Goal: Task Accomplishment & Management: Complete application form

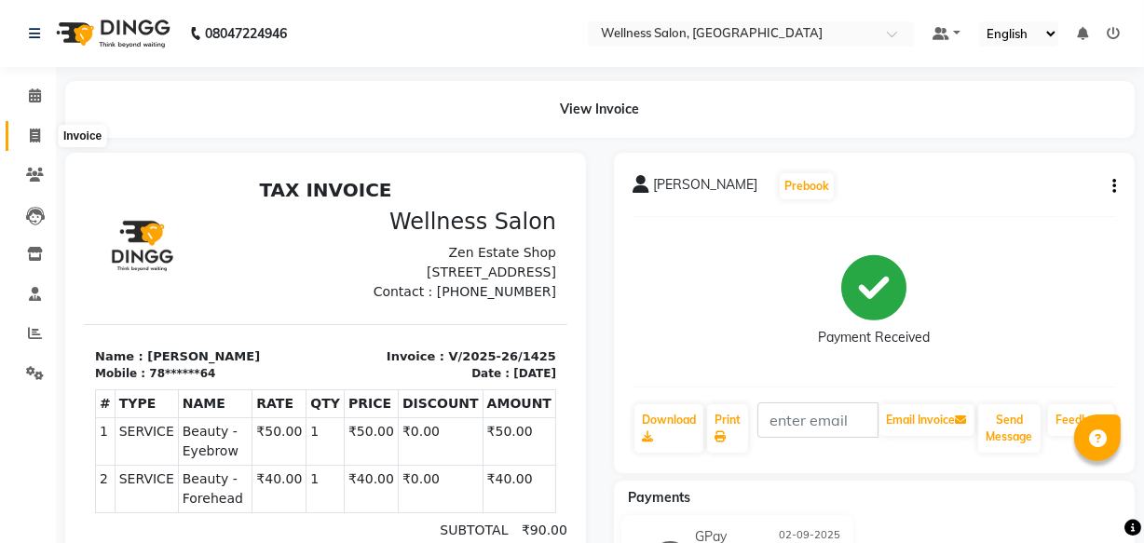
click at [31, 135] on icon at bounding box center [35, 136] width 10 height 14
select select "service"
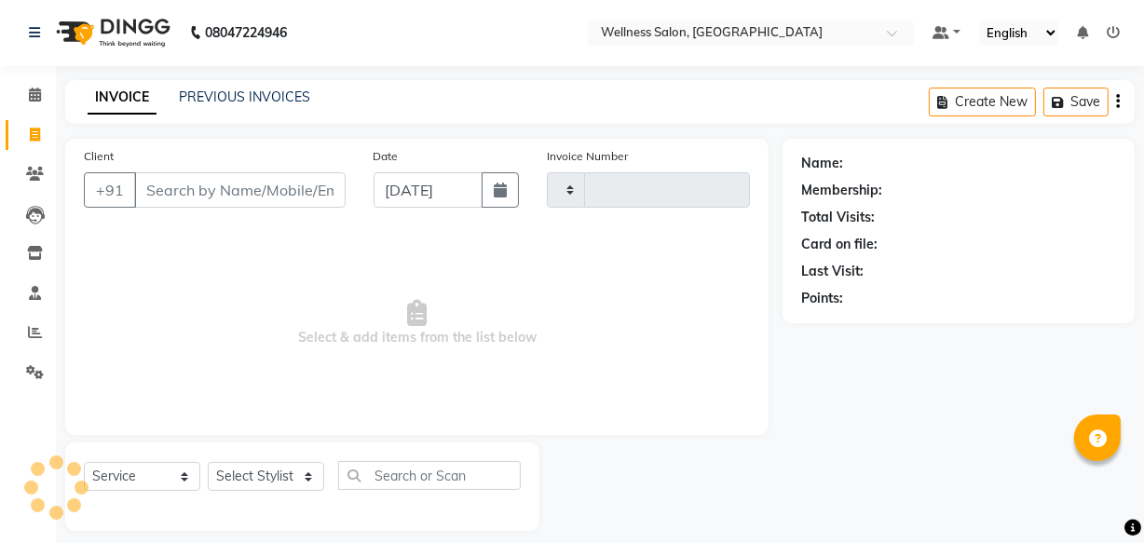
type input "1426"
select select "4872"
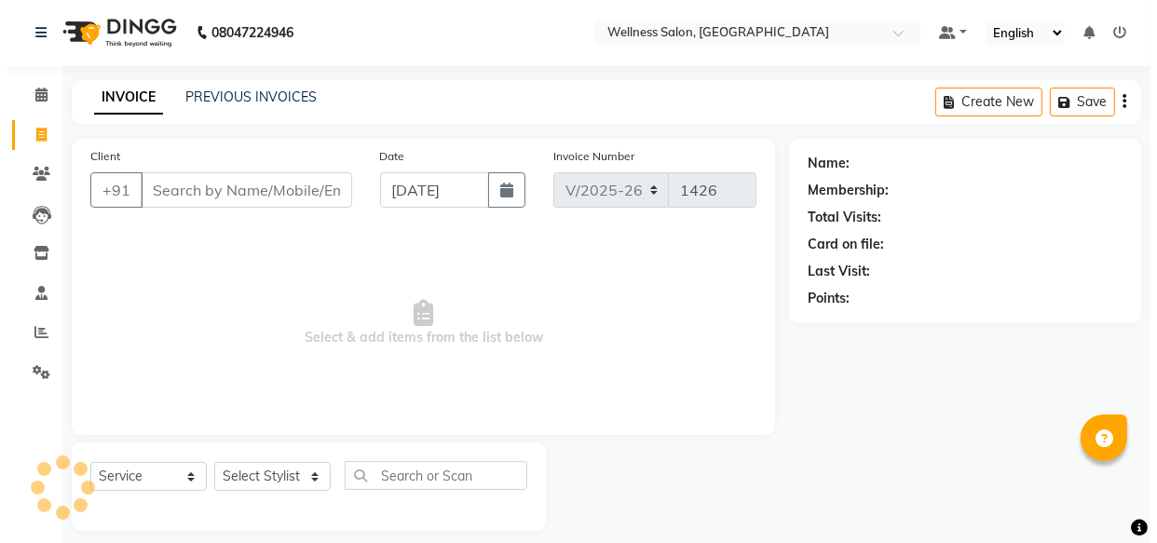
scroll to position [18, 0]
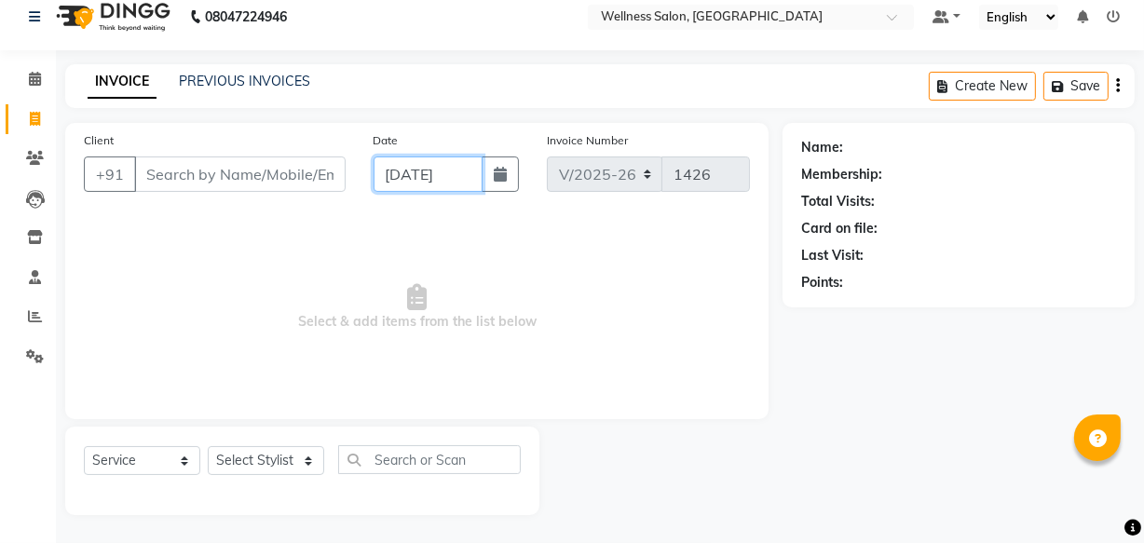
click at [391, 174] on input "[DATE]" at bounding box center [428, 173] width 109 height 35
select select "9"
select select "2025"
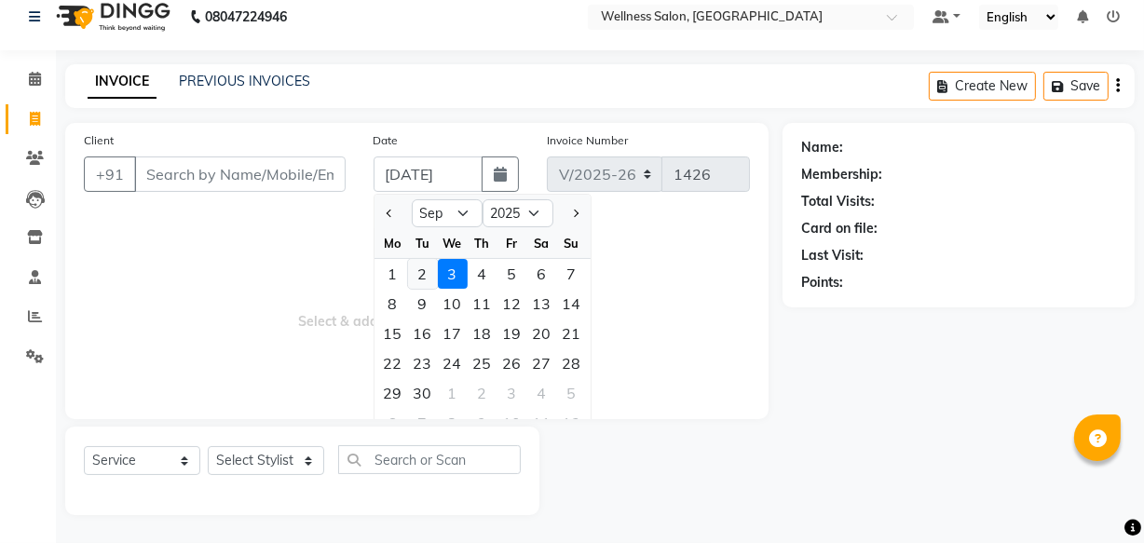
click at [413, 277] on div "2" at bounding box center [423, 274] width 30 height 30
type input "02-09-2025"
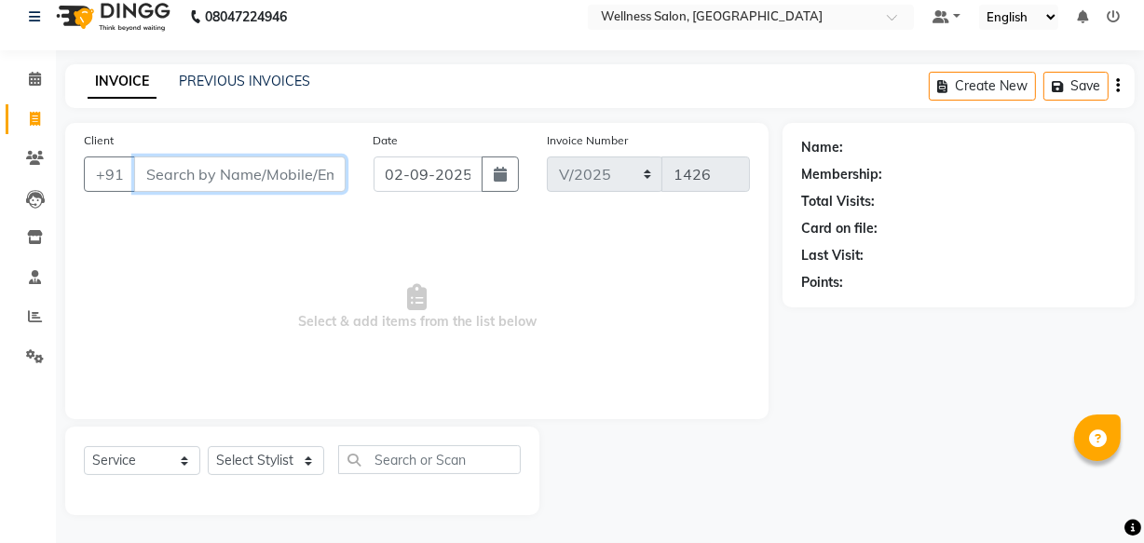
click at [240, 170] on input "Client" at bounding box center [239, 173] width 211 height 35
type input "9422882953"
click at [279, 178] on span "Add Client" at bounding box center [298, 174] width 74 height 19
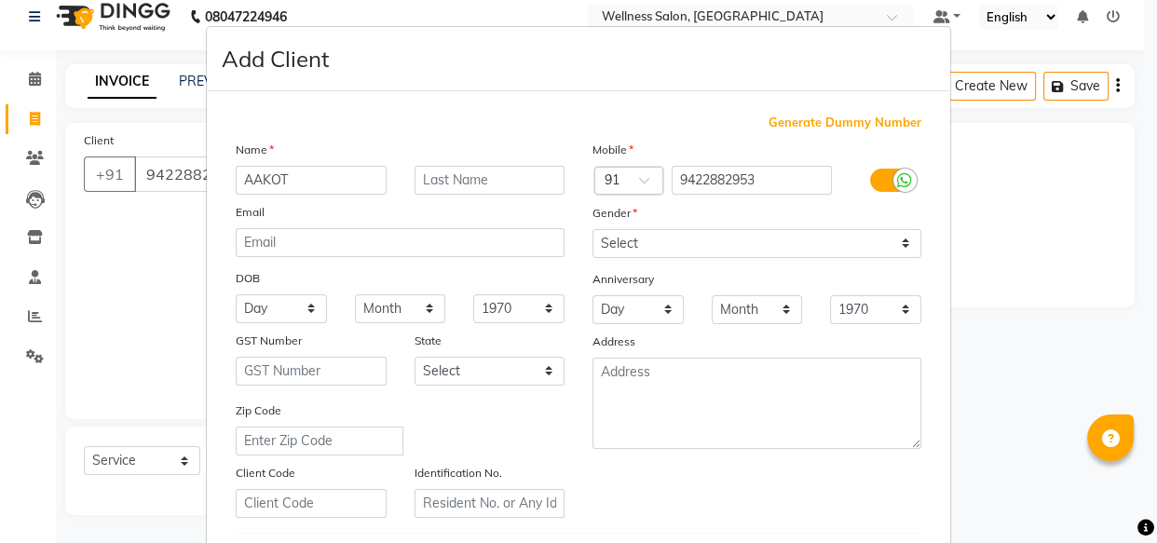
type input "AAKOT"
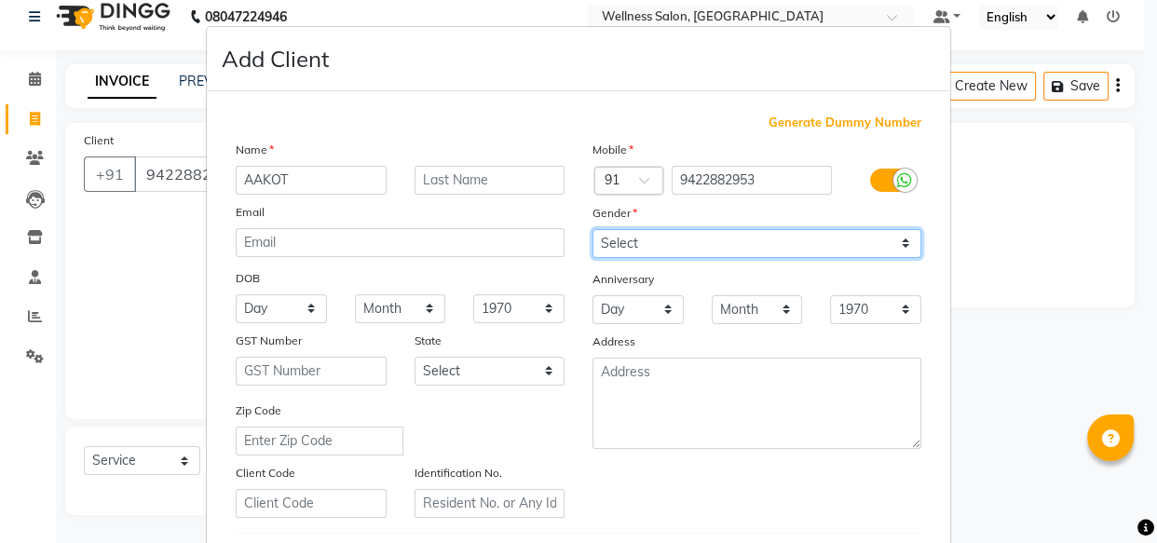
click at [613, 249] on select "Select [DEMOGRAPHIC_DATA] [DEMOGRAPHIC_DATA] Other Prefer Not To Say" at bounding box center [756, 243] width 329 height 29
select select "[DEMOGRAPHIC_DATA]"
click at [592, 229] on select "Select [DEMOGRAPHIC_DATA] [DEMOGRAPHIC_DATA] Other Prefer Not To Say" at bounding box center [756, 243] width 329 height 29
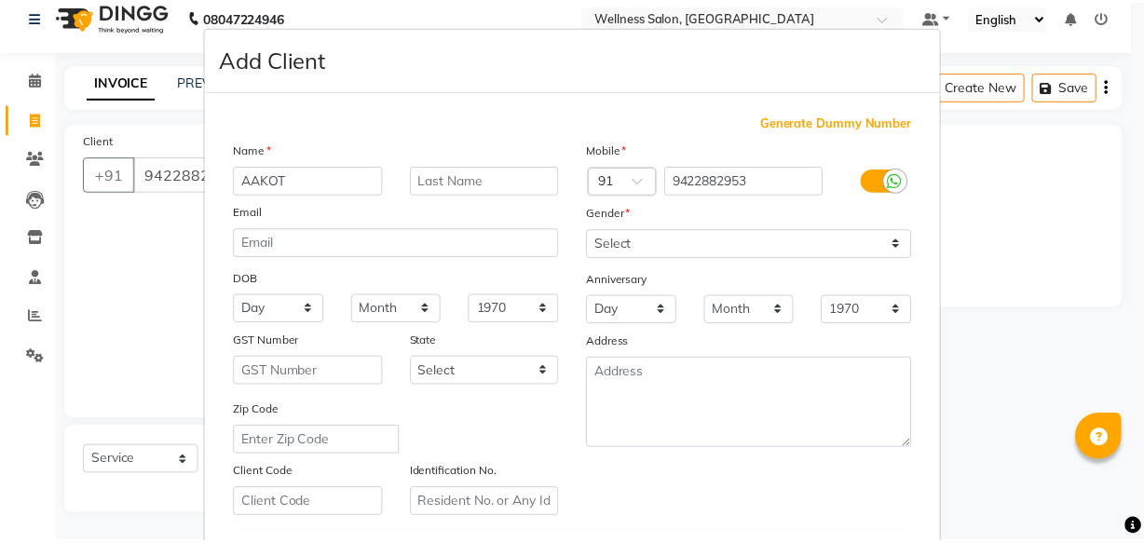
scroll to position [322, 0]
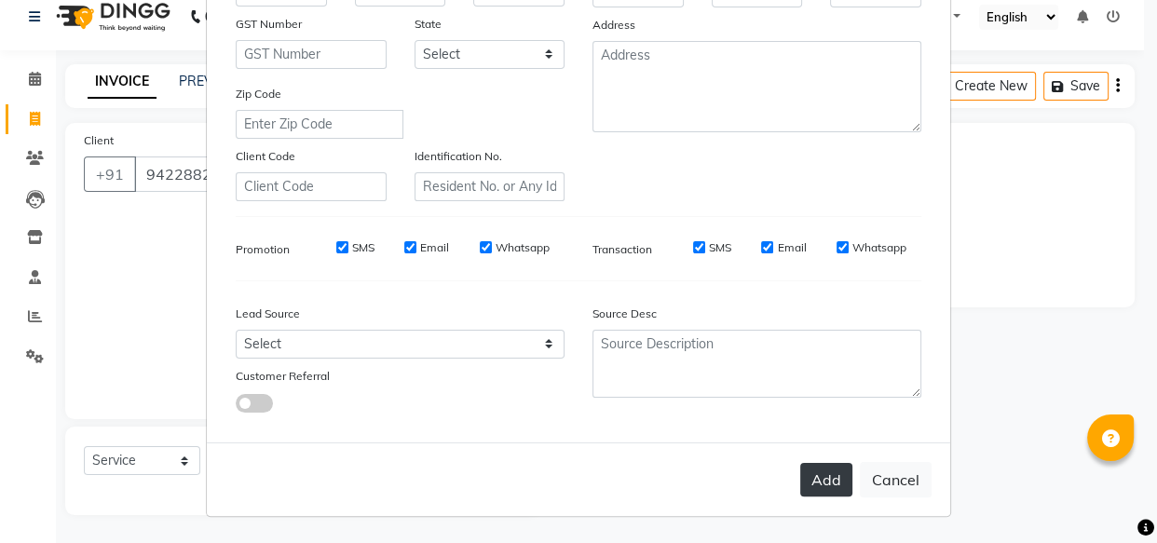
click at [830, 481] on button "Add" at bounding box center [826, 480] width 52 height 34
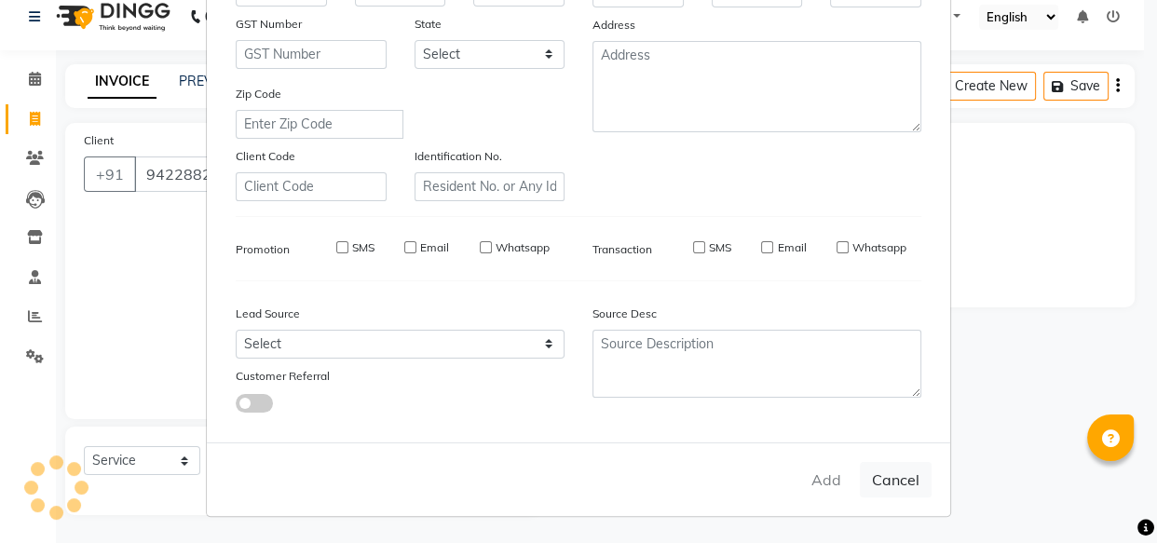
type input "94******53"
select select
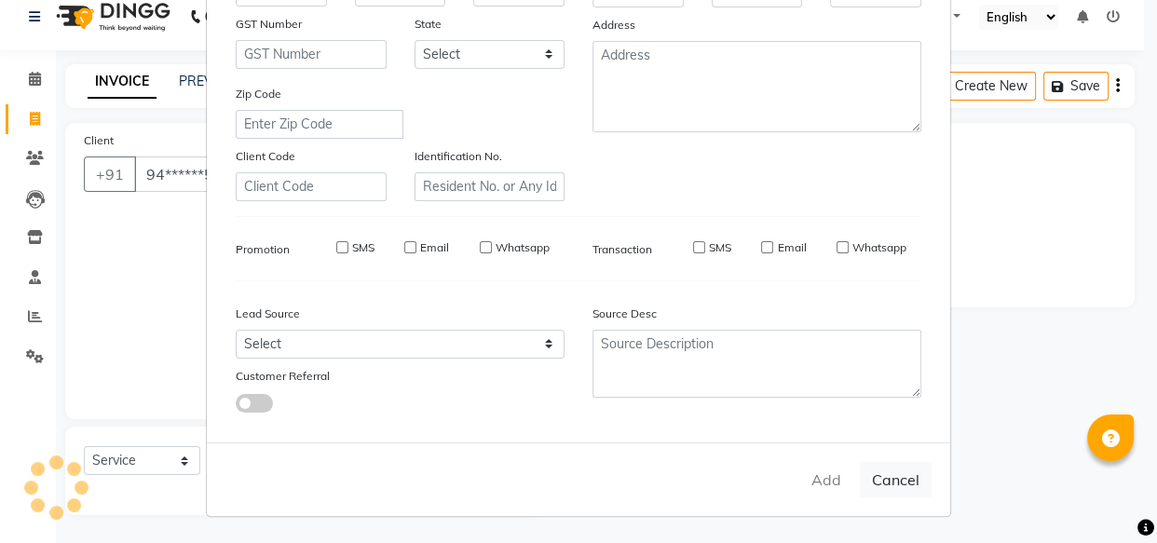
select select
checkbox input "false"
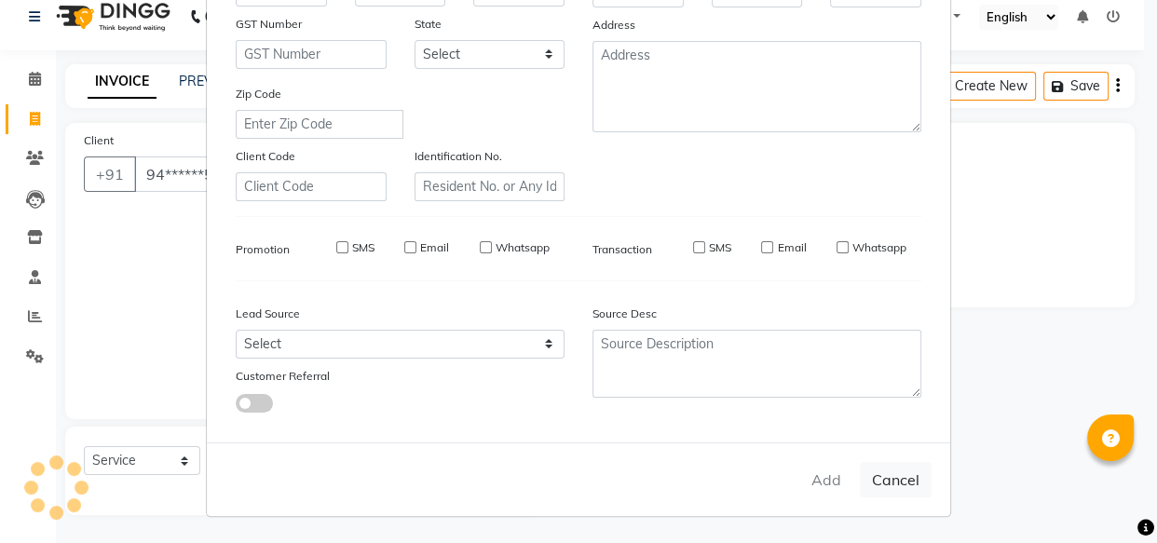
checkbox input "false"
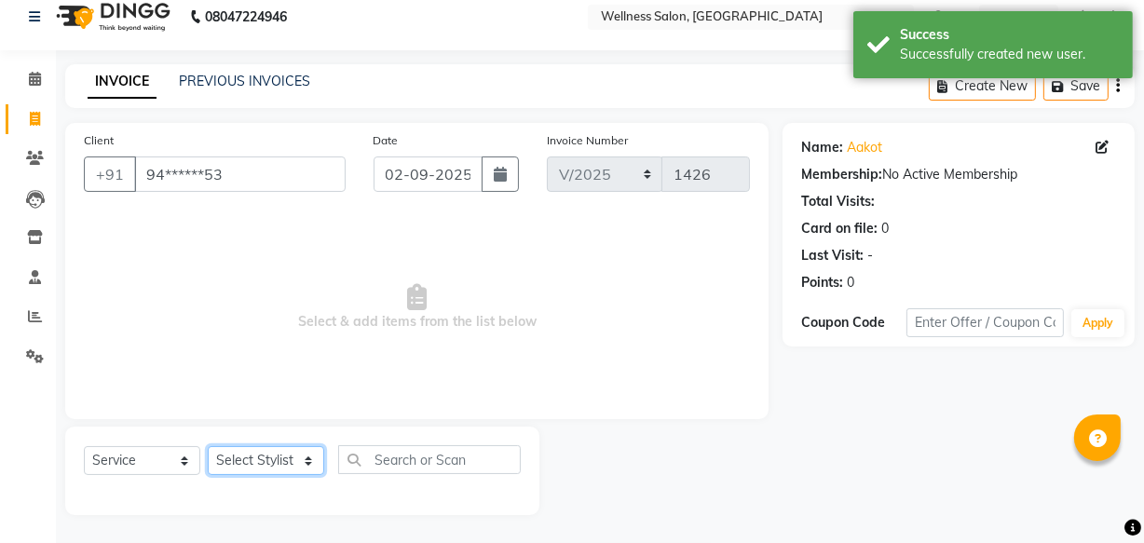
click at [261, 456] on select "Select Stylist Academy Babita [PERSON_NAME] Manager [PERSON_NAME]" at bounding box center [266, 460] width 116 height 29
select select "30219"
click at [208, 446] on select "Select Stylist Academy Babita [PERSON_NAME] Manager [PERSON_NAME]" at bounding box center [266, 460] width 116 height 29
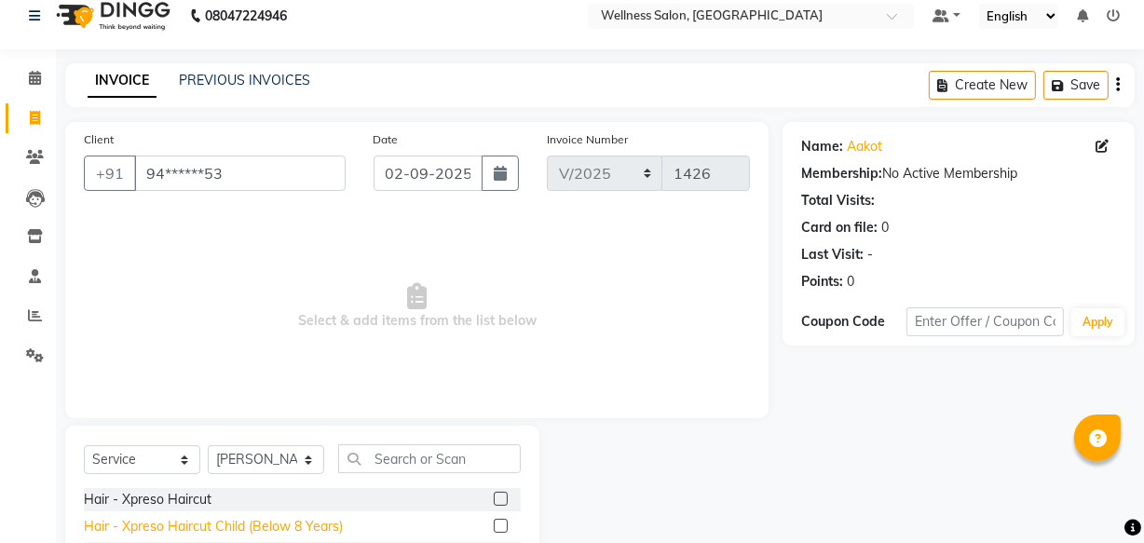
click at [216, 522] on div "Hair - Xpreso Haircut Child (Below 8 Years)" at bounding box center [213, 527] width 259 height 20
checkbox input "false"
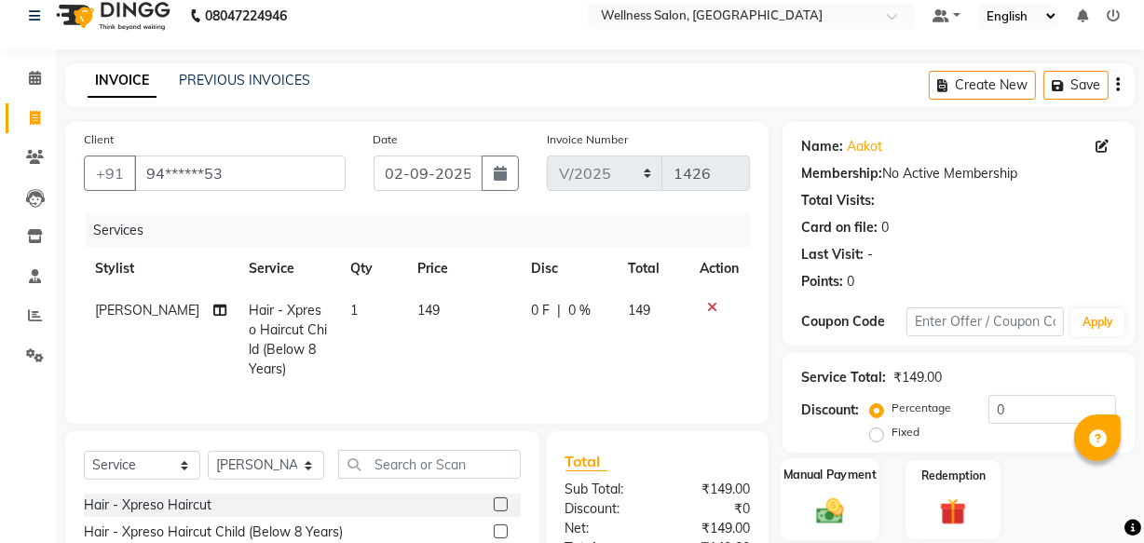
click at [831, 511] on img at bounding box center [830, 511] width 45 height 32
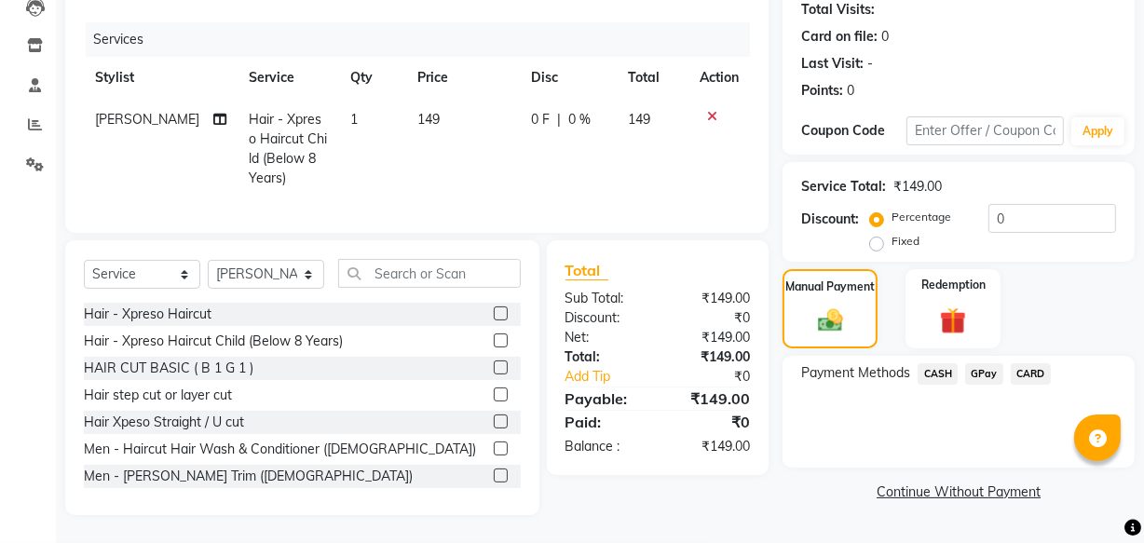
click at [980, 368] on span "GPay" at bounding box center [984, 373] width 38 height 21
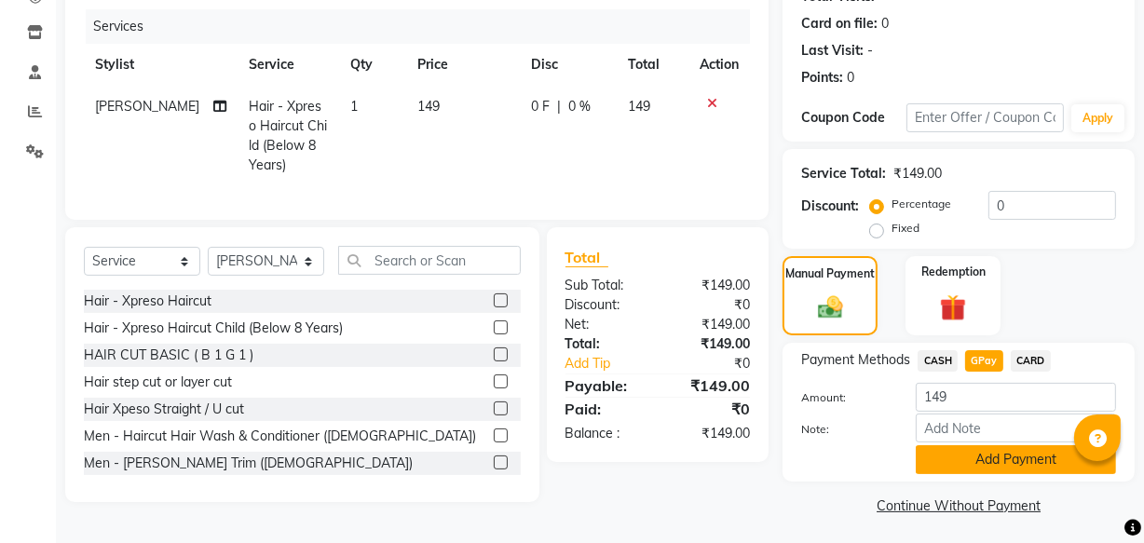
click at [1000, 456] on button "Add Payment" at bounding box center [1016, 459] width 200 height 29
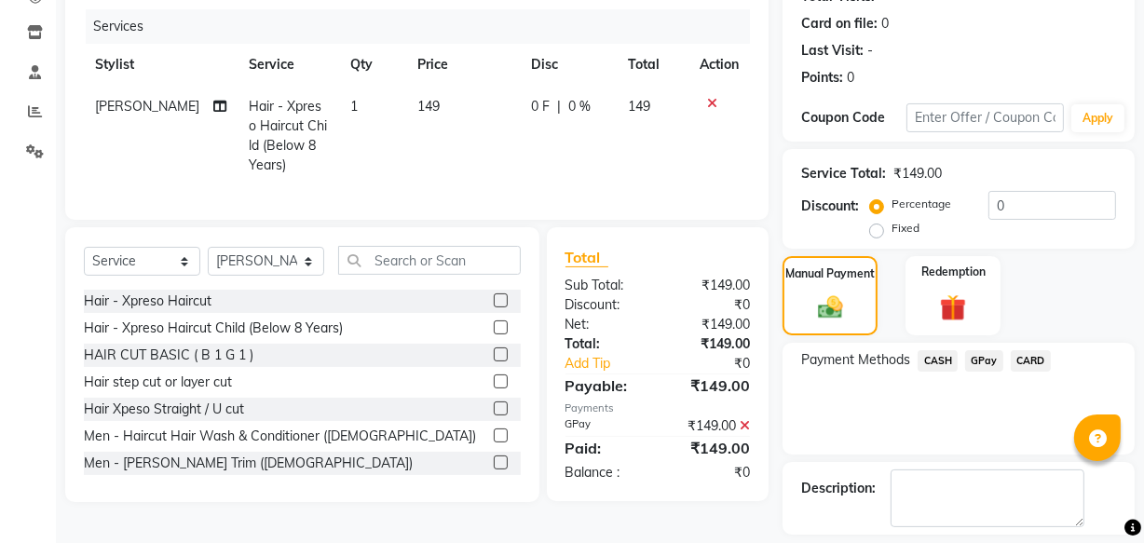
scroll to position [304, 0]
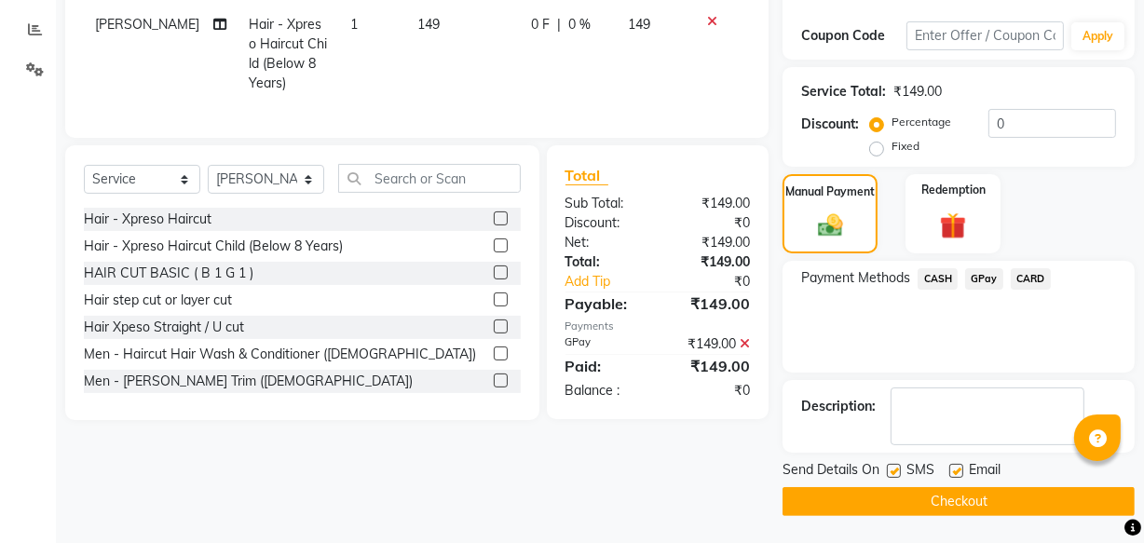
click at [1024, 492] on button "Checkout" at bounding box center [958, 501] width 352 height 29
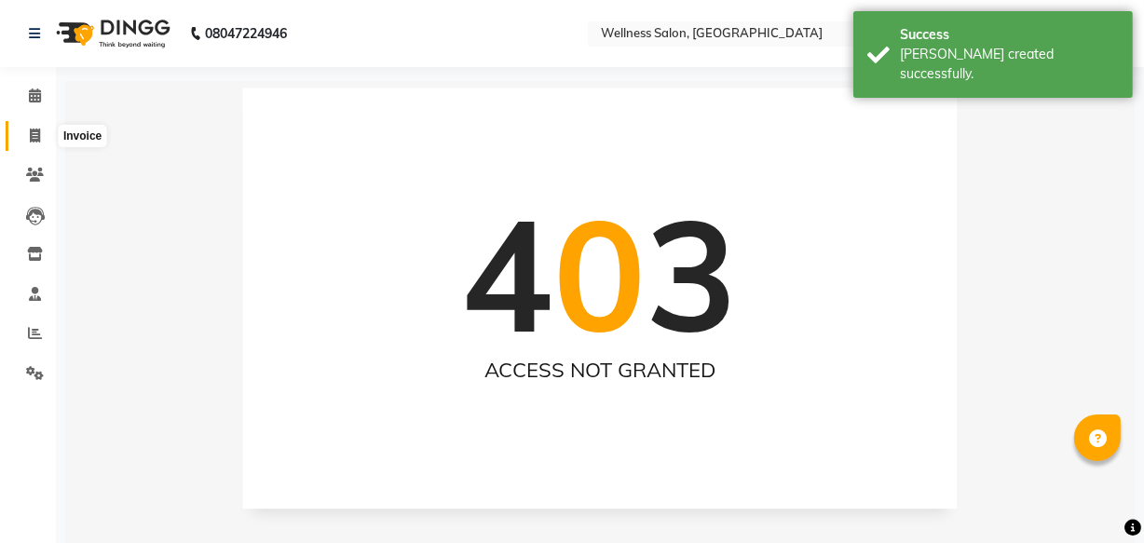
click at [32, 130] on icon at bounding box center [35, 136] width 10 height 14
select select "service"
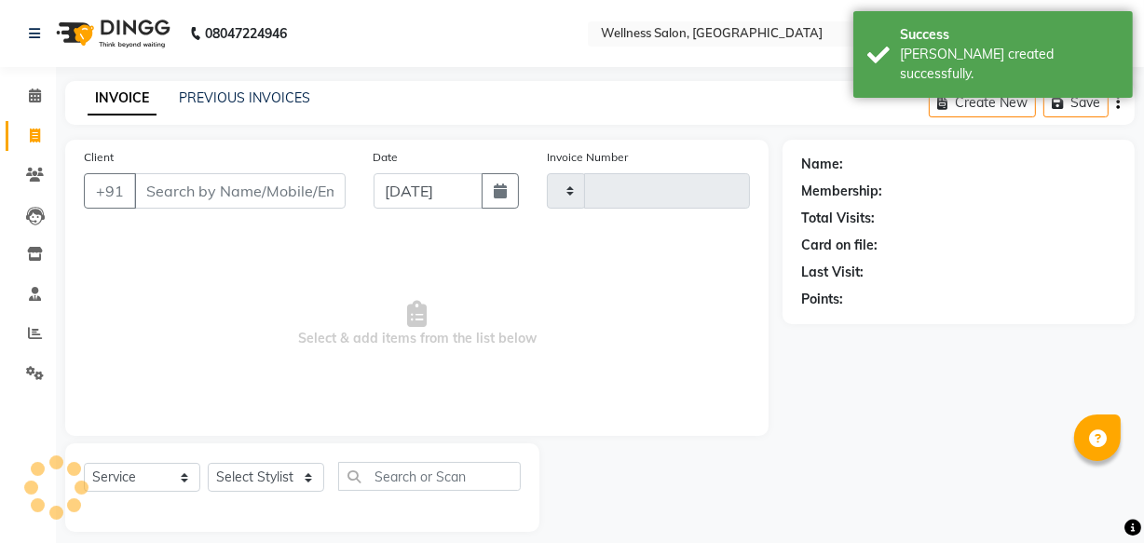
type input "1427"
select select "4872"
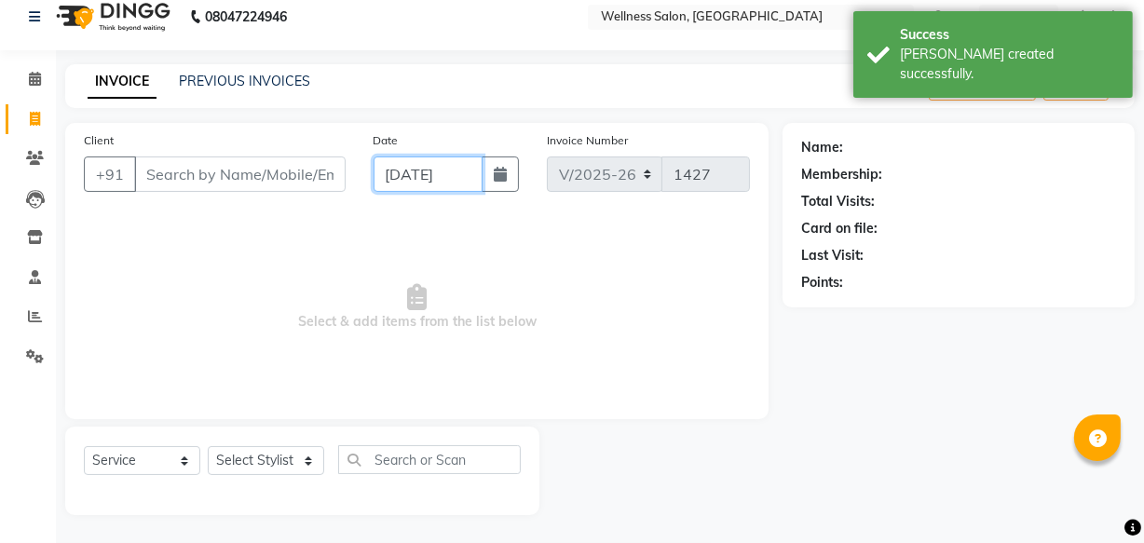
click at [397, 179] on input "[DATE]" at bounding box center [428, 173] width 109 height 35
select select "9"
select select "2025"
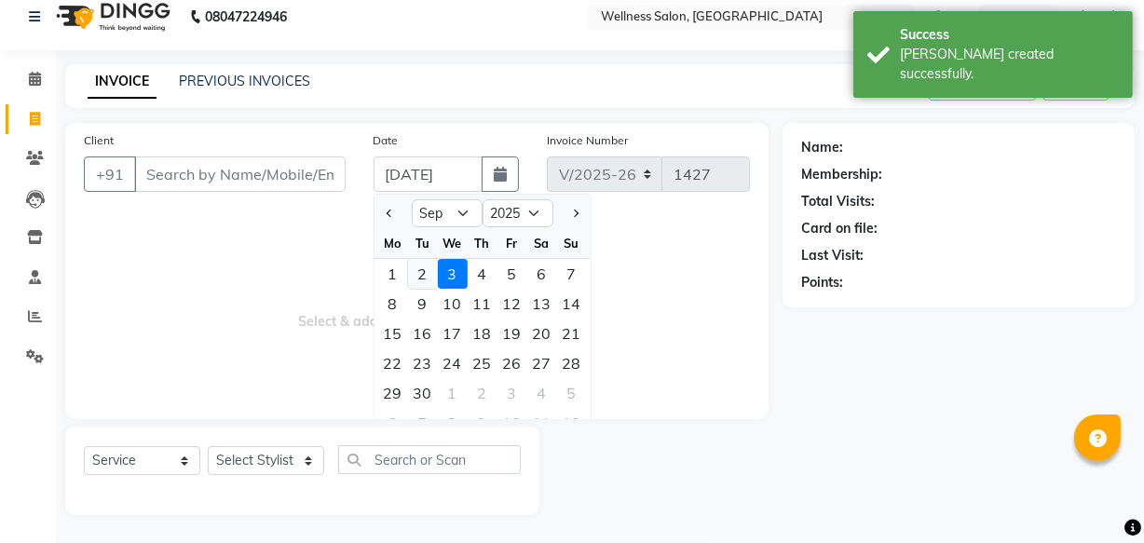
click at [419, 277] on div "2" at bounding box center [423, 274] width 30 height 30
type input "02-09-2025"
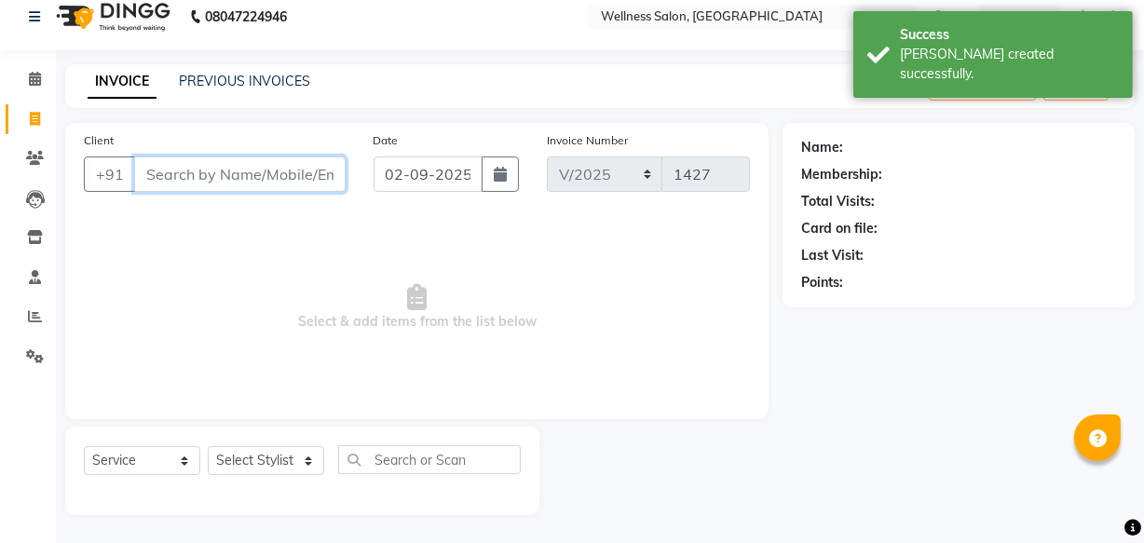
click at [190, 170] on input "Client" at bounding box center [239, 173] width 211 height 35
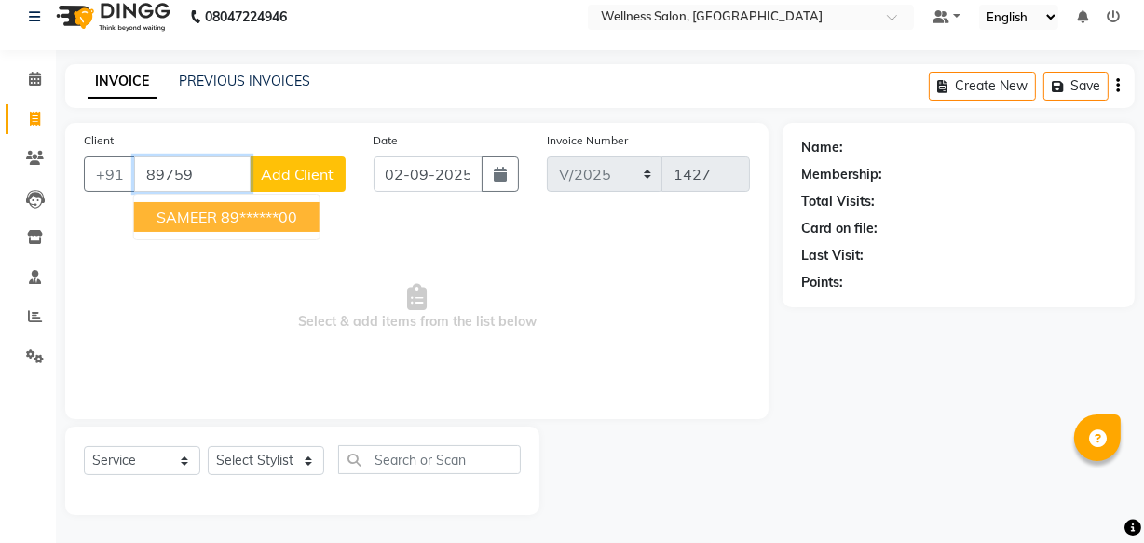
click at [221, 222] on ngb-highlight "89******00" at bounding box center [259, 217] width 76 height 19
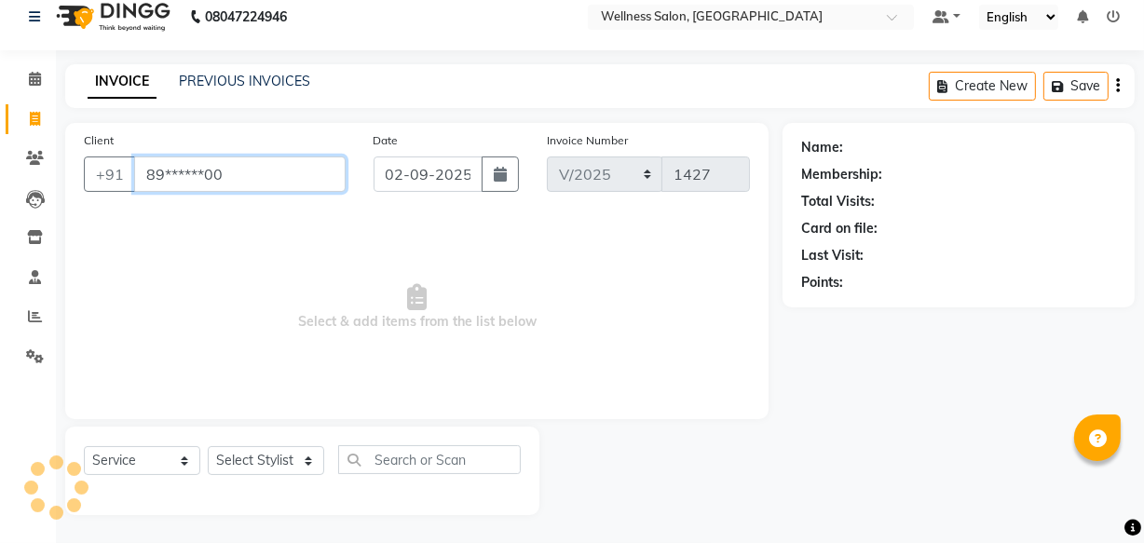
type input "89******00"
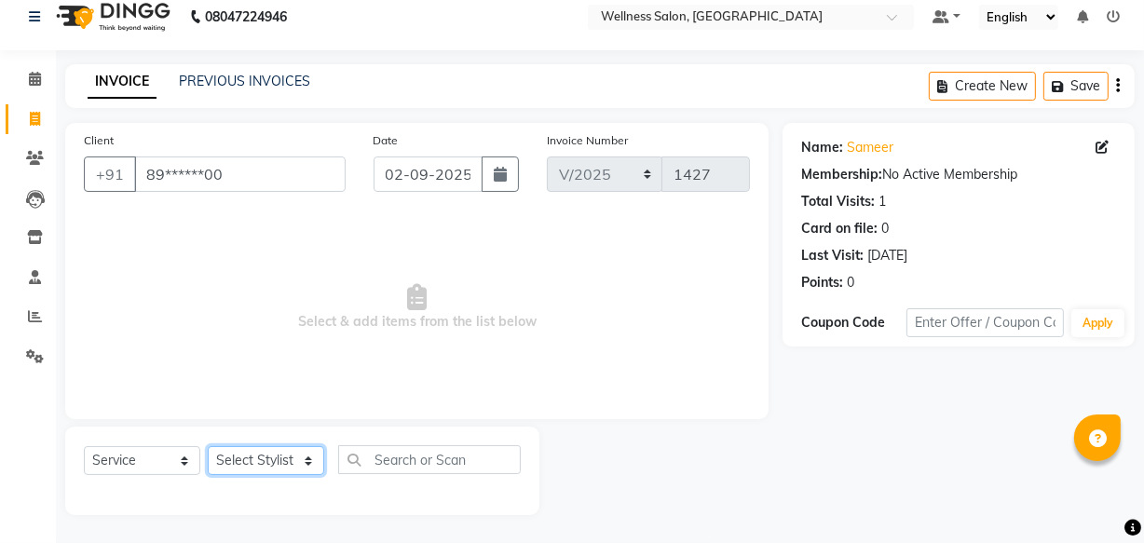
click at [260, 456] on select "Select Stylist Academy Babita [PERSON_NAME] Manager [PERSON_NAME]" at bounding box center [266, 460] width 116 height 29
select select "30219"
click at [208, 446] on select "Select Stylist Academy Babita [PERSON_NAME] Manager [PERSON_NAME]" at bounding box center [266, 460] width 116 height 29
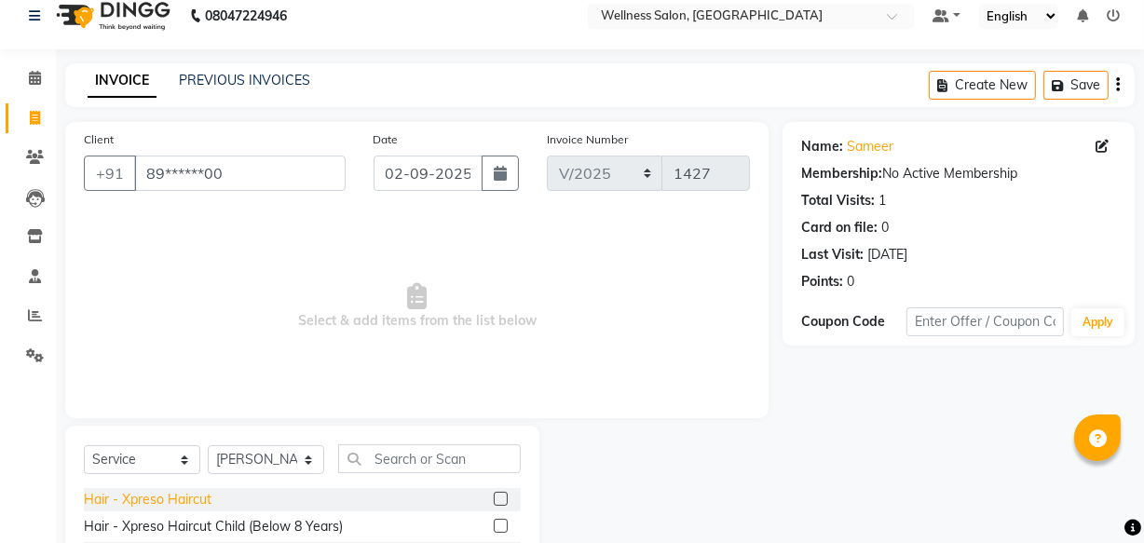
click at [185, 501] on div "Hair - Xpreso Haircut" at bounding box center [148, 500] width 128 height 20
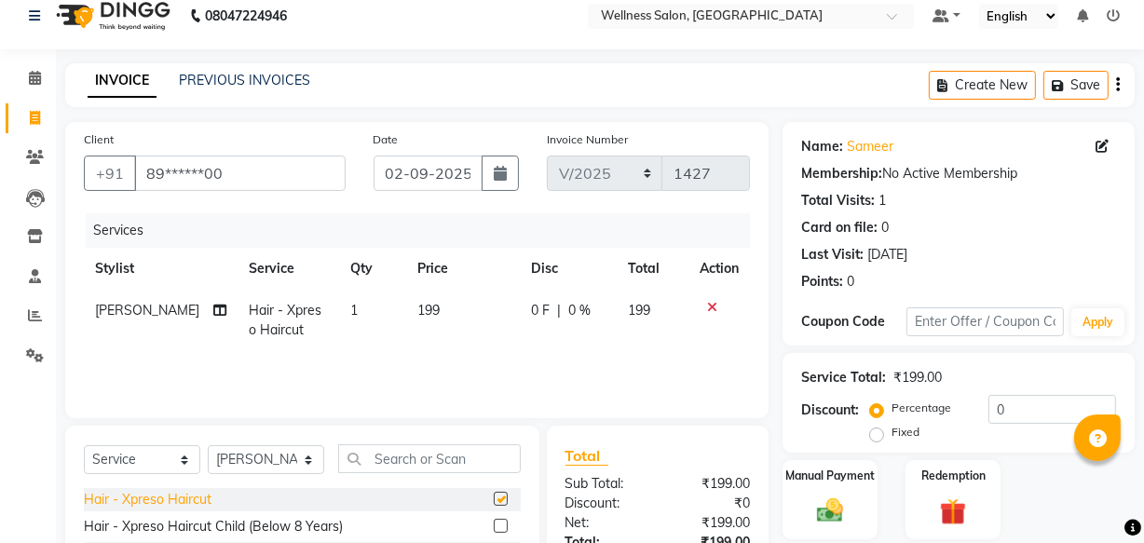
checkbox input "false"
click at [180, 528] on div "Hair - Xpreso Haircut Child (Below 8 Years)" at bounding box center [213, 527] width 259 height 20
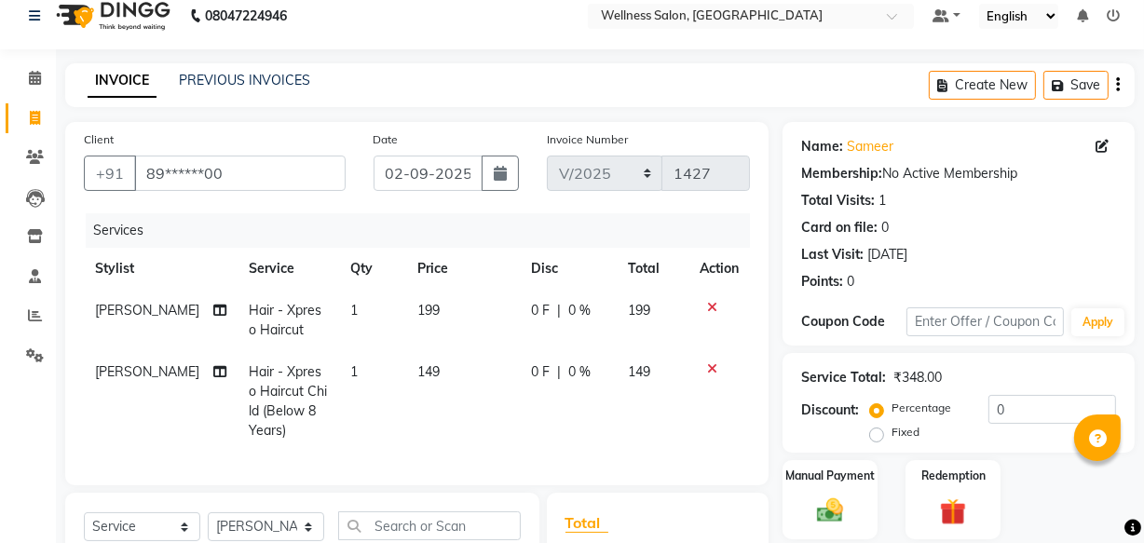
checkbox input "false"
click at [828, 519] on img at bounding box center [830, 511] width 45 height 32
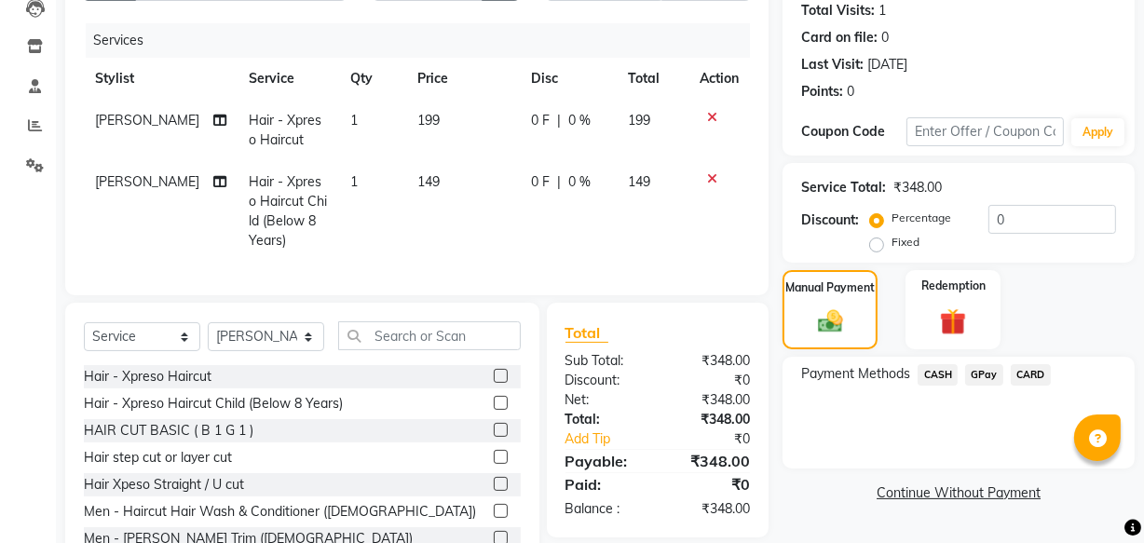
scroll to position [283, 0]
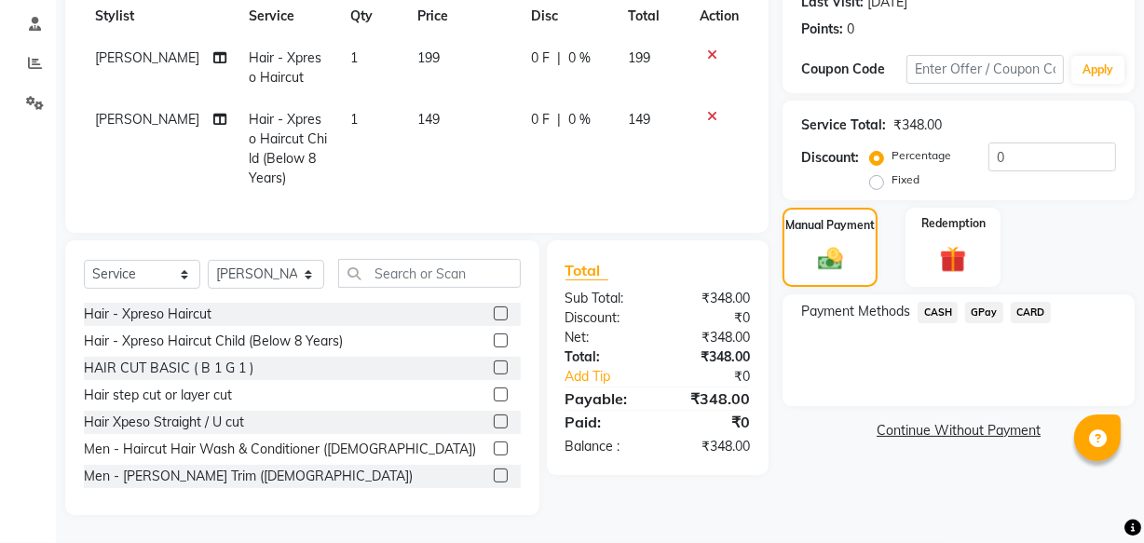
click at [981, 302] on span "GPay" at bounding box center [984, 312] width 38 height 21
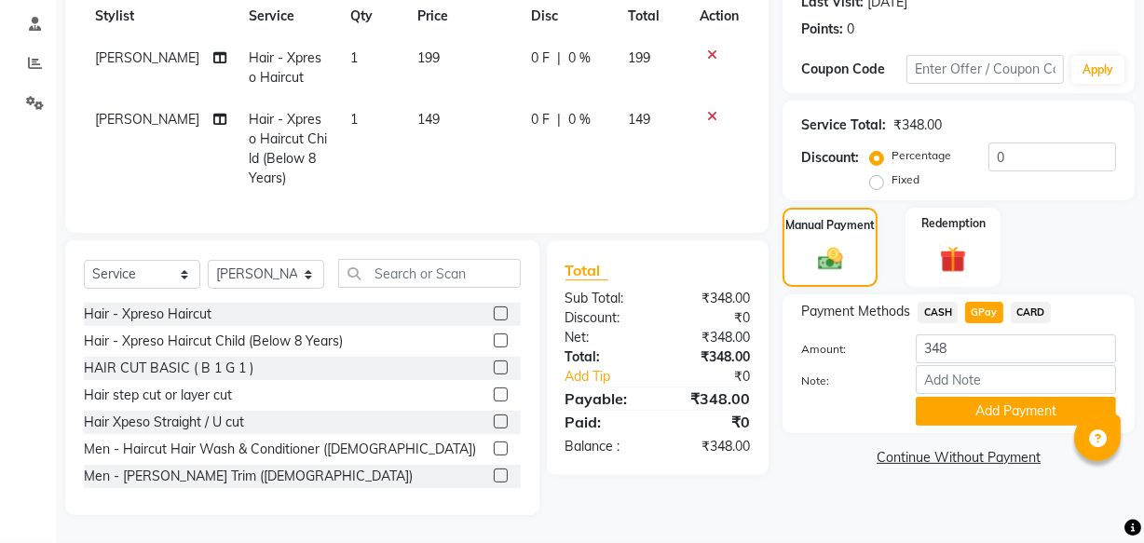
click at [944, 302] on span "CASH" at bounding box center [938, 312] width 40 height 21
click at [972, 397] on button "Add Payment" at bounding box center [1016, 411] width 200 height 29
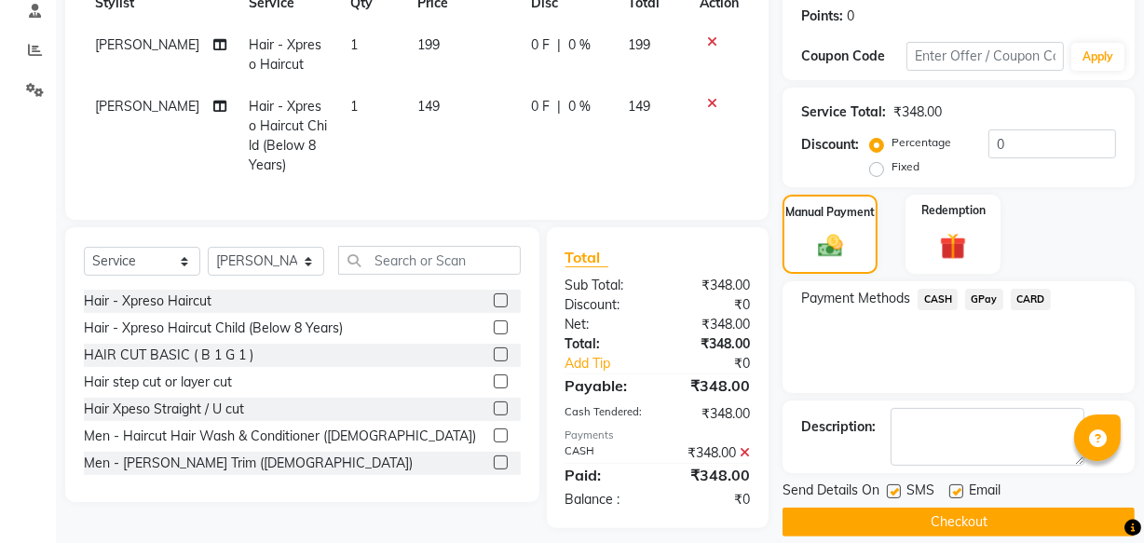
click at [945, 518] on button "Checkout" at bounding box center [958, 522] width 352 height 29
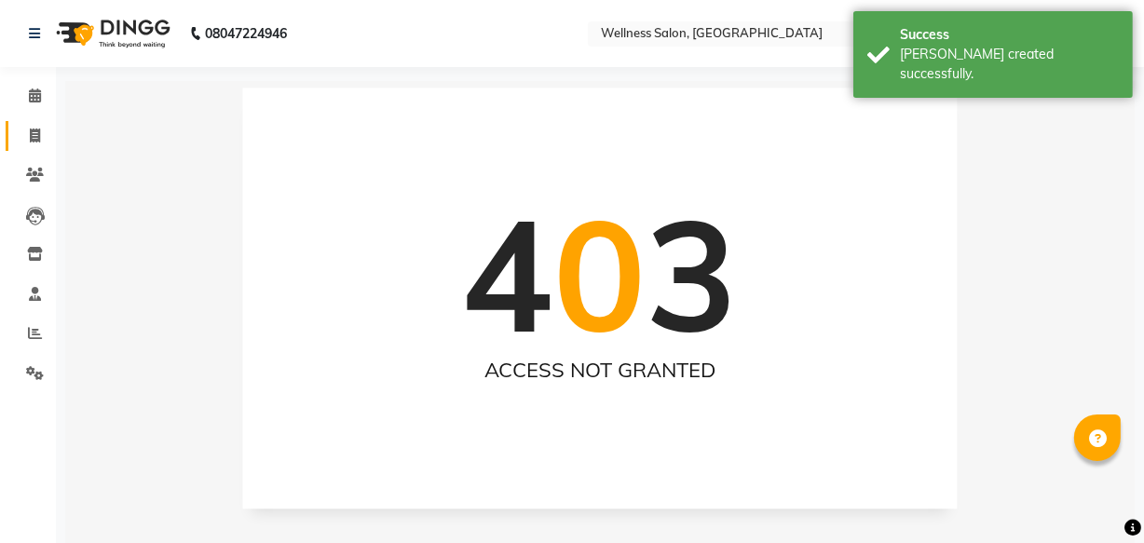
click at [36, 136] on icon at bounding box center [35, 136] width 10 height 14
select select "service"
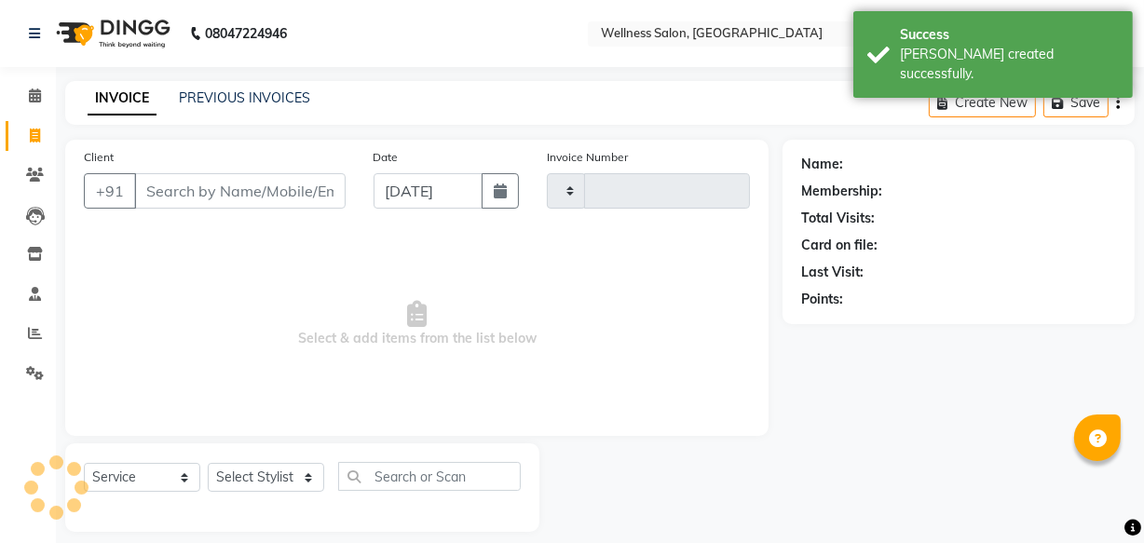
scroll to position [18, 0]
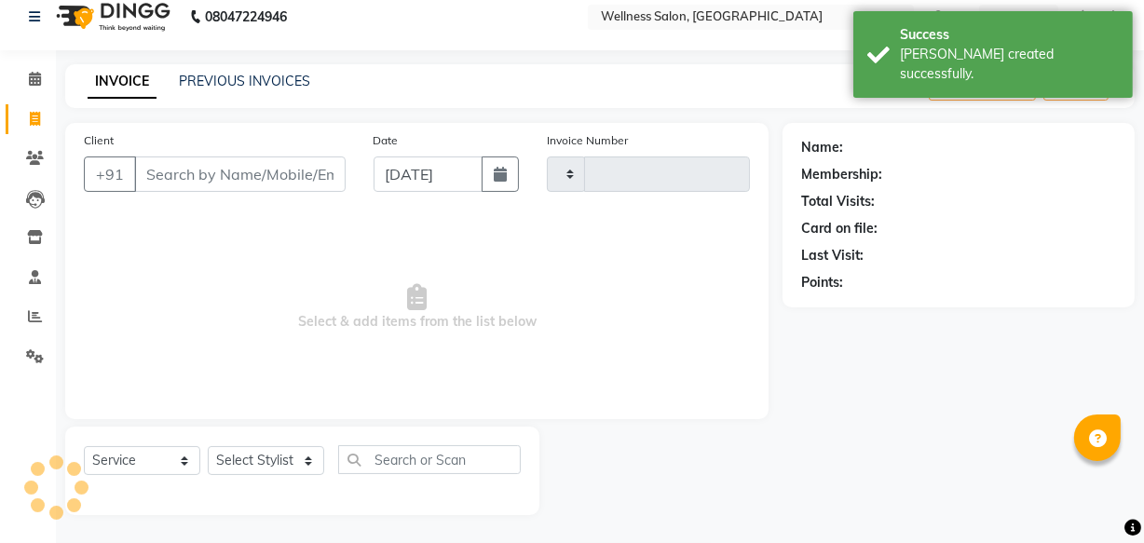
type input "1428"
select select "4872"
click at [389, 170] on input "[DATE]" at bounding box center [428, 173] width 109 height 35
select select "9"
select select "2025"
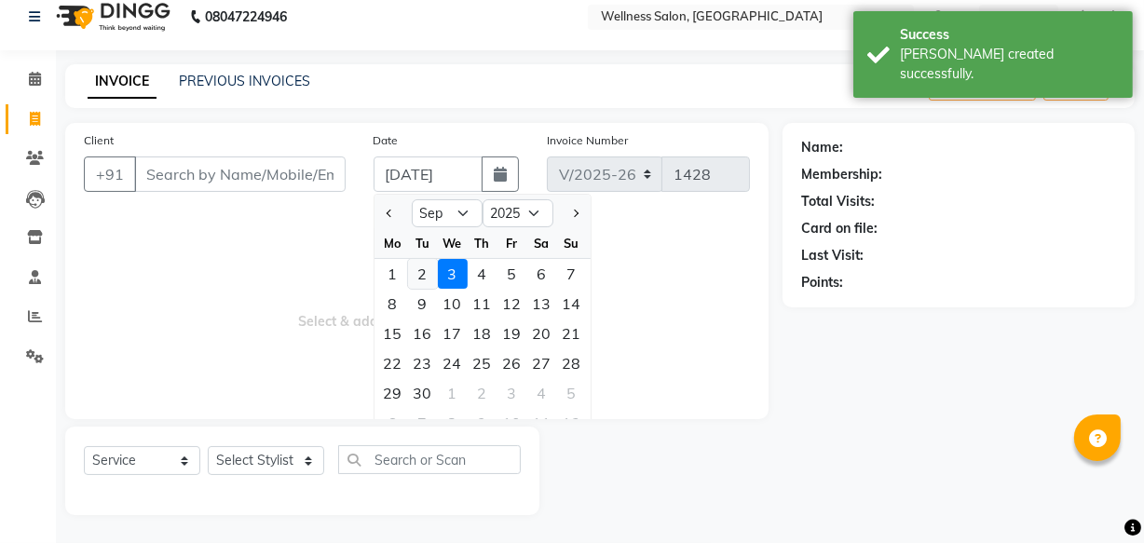
click at [428, 275] on div "2" at bounding box center [423, 274] width 30 height 30
type input "02-09-2025"
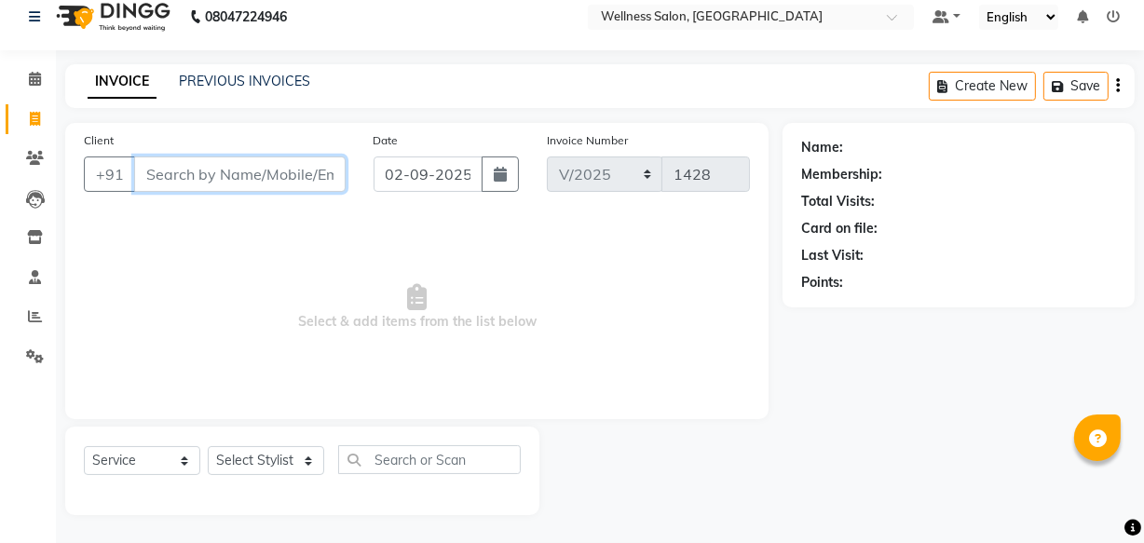
click at [307, 180] on input "Client" at bounding box center [239, 173] width 211 height 35
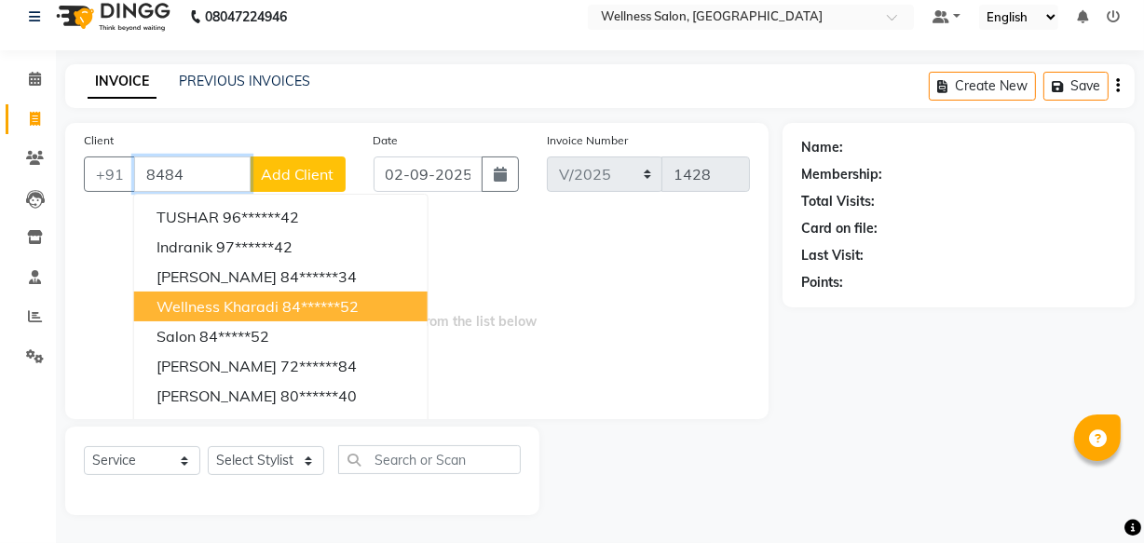
click at [272, 298] on span "wellness kharadi" at bounding box center [217, 306] width 122 height 19
type input "84******52"
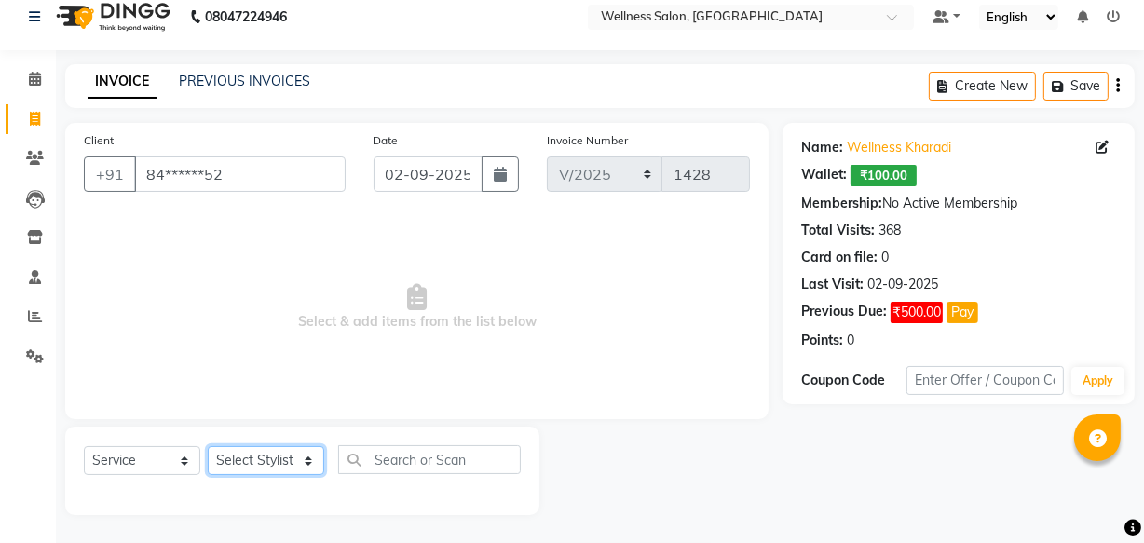
click at [259, 460] on select "Select Stylist Academy Babita [PERSON_NAME] Manager [PERSON_NAME]" at bounding box center [266, 460] width 116 height 29
select select "30854"
click at [208, 446] on select "Select Stylist Academy Babita [PERSON_NAME] Manager [PERSON_NAME]" at bounding box center [266, 460] width 116 height 29
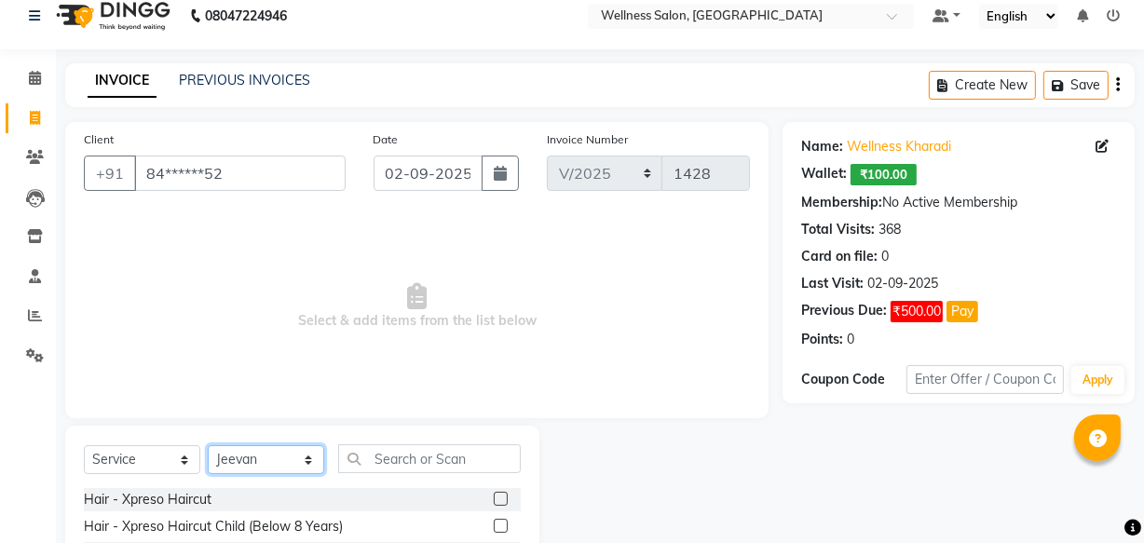
scroll to position [204, 0]
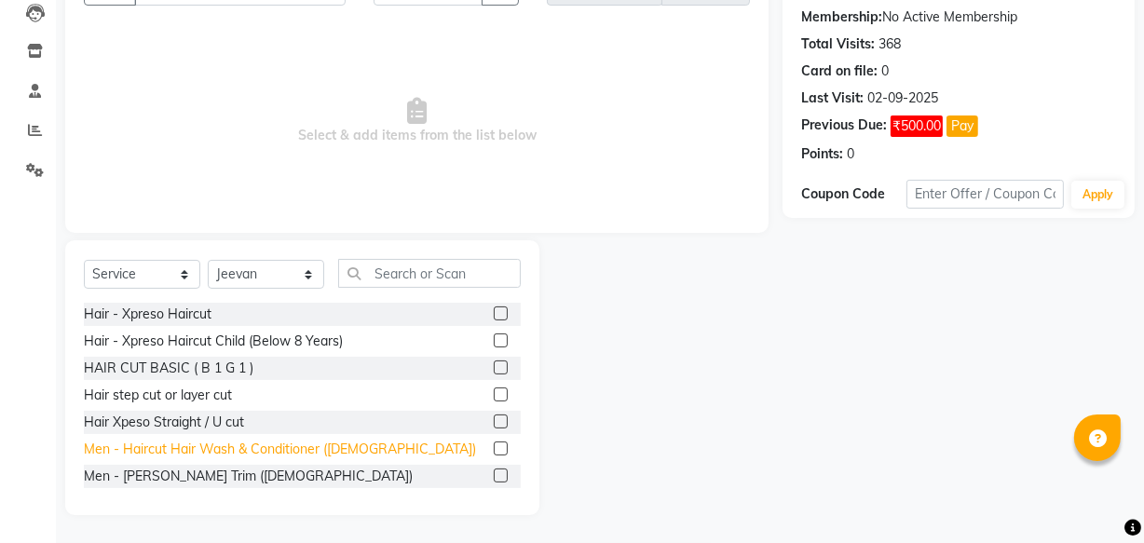
click at [298, 451] on div "Men - Haircut Hair Wash & Conditioner ([DEMOGRAPHIC_DATA])" at bounding box center [280, 450] width 392 height 20
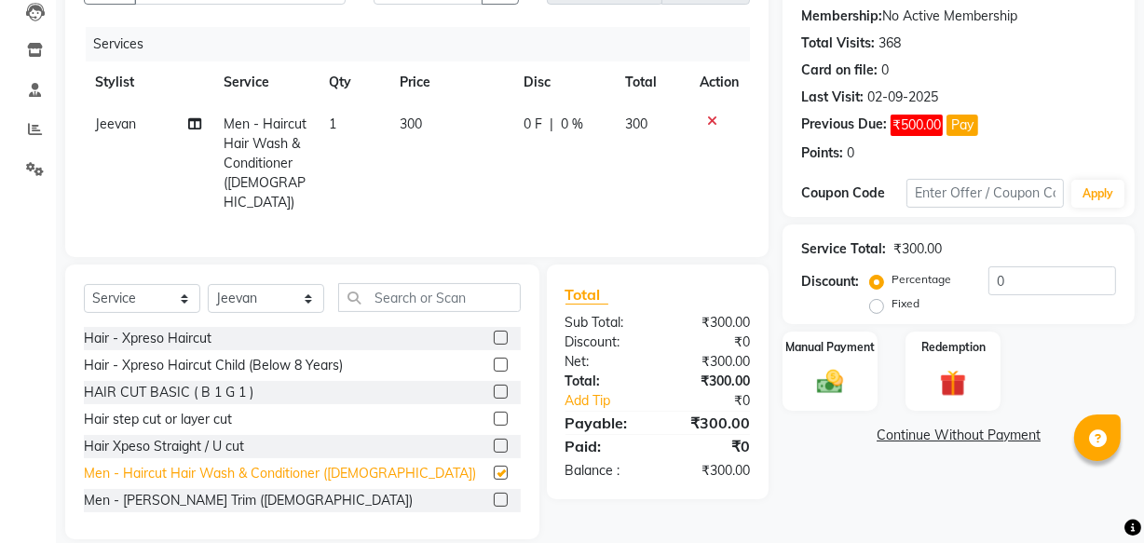
checkbox input "false"
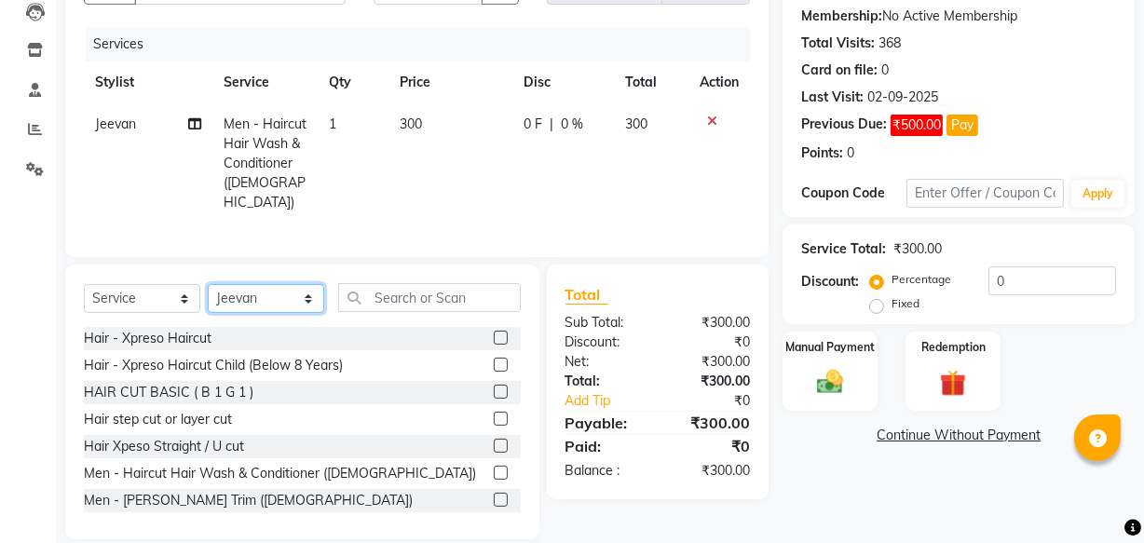
click at [307, 291] on select "Select Stylist Academy Babita [PERSON_NAME] Manager [PERSON_NAME]" at bounding box center [266, 298] width 116 height 29
select select "30219"
click at [208, 284] on select "Select Stylist Academy Babita [PERSON_NAME] Manager [PERSON_NAME]" at bounding box center [266, 298] width 116 height 29
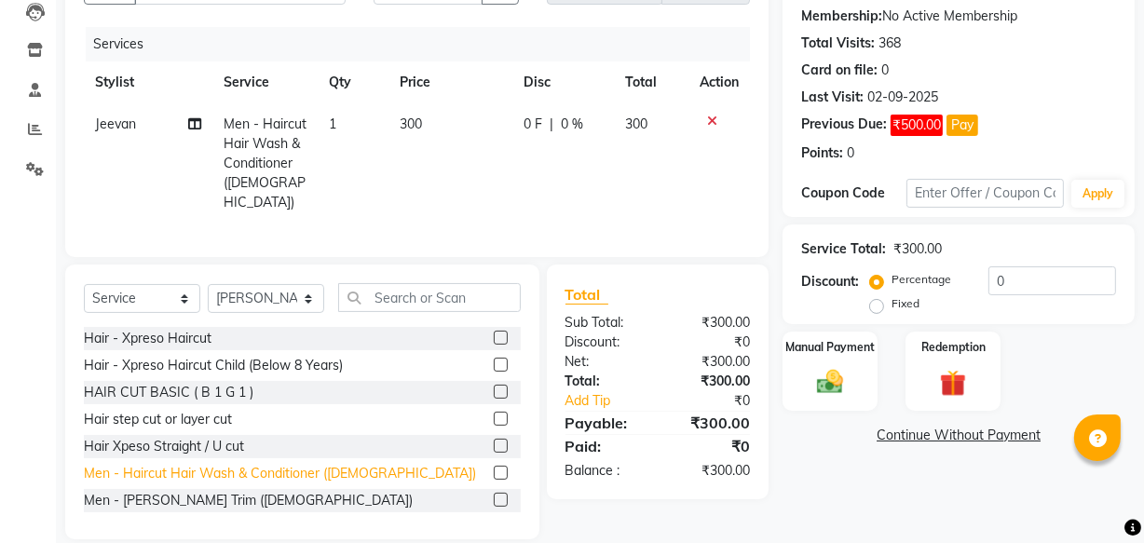
click at [211, 466] on div "Men - Haircut Hair Wash & Conditioner ([DEMOGRAPHIC_DATA])" at bounding box center [280, 474] width 392 height 20
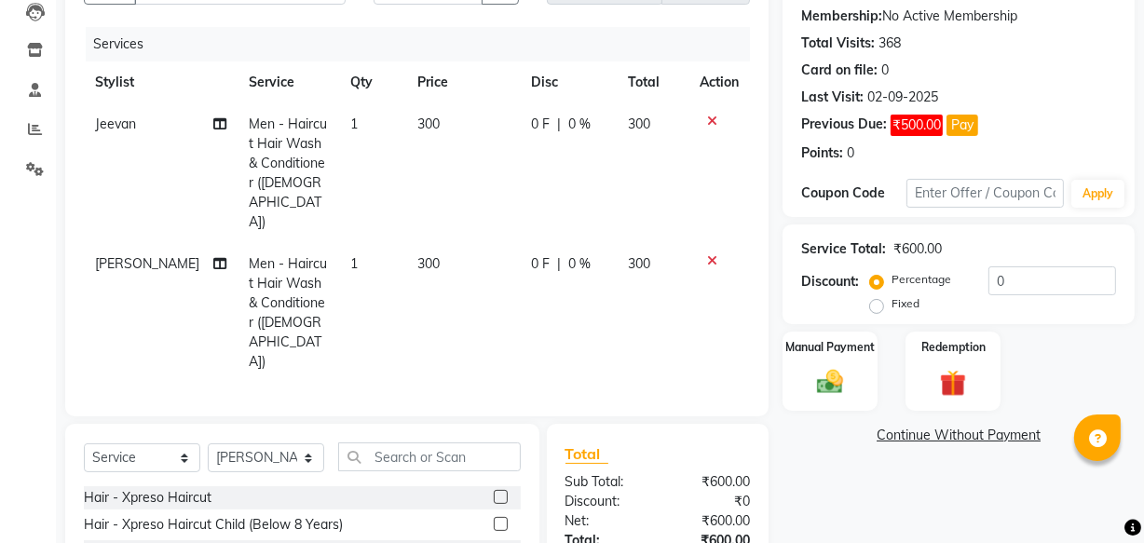
checkbox input "false"
click at [312, 443] on select "Select Stylist Academy Babita [PERSON_NAME] Manager [PERSON_NAME]" at bounding box center [266, 457] width 116 height 29
select select "61588"
click at [208, 443] on select "Select Stylist Academy Babita [PERSON_NAME] Manager [PERSON_NAME]" at bounding box center [266, 457] width 116 height 29
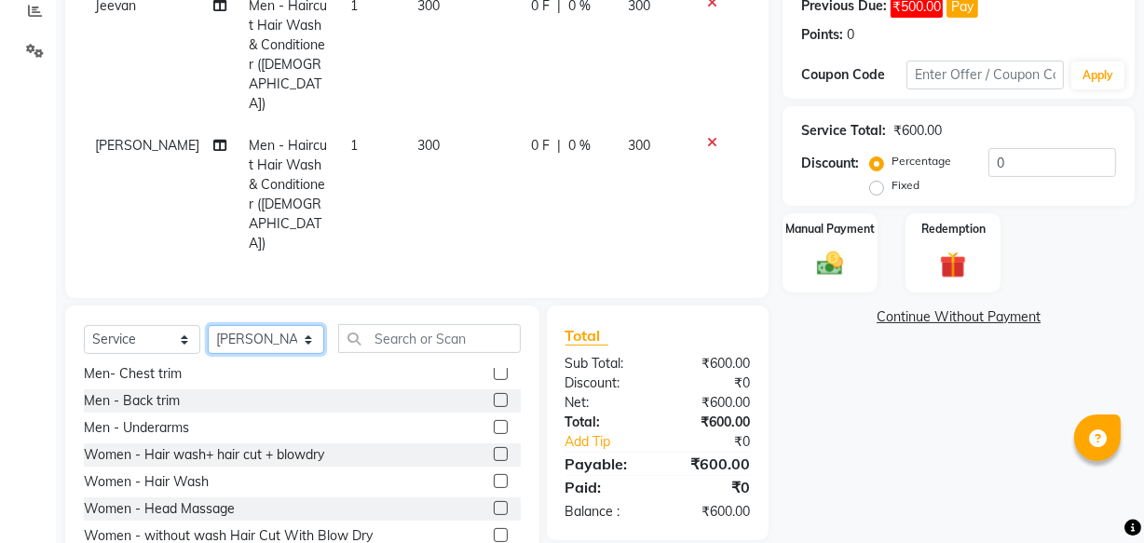
scroll to position [373, 0]
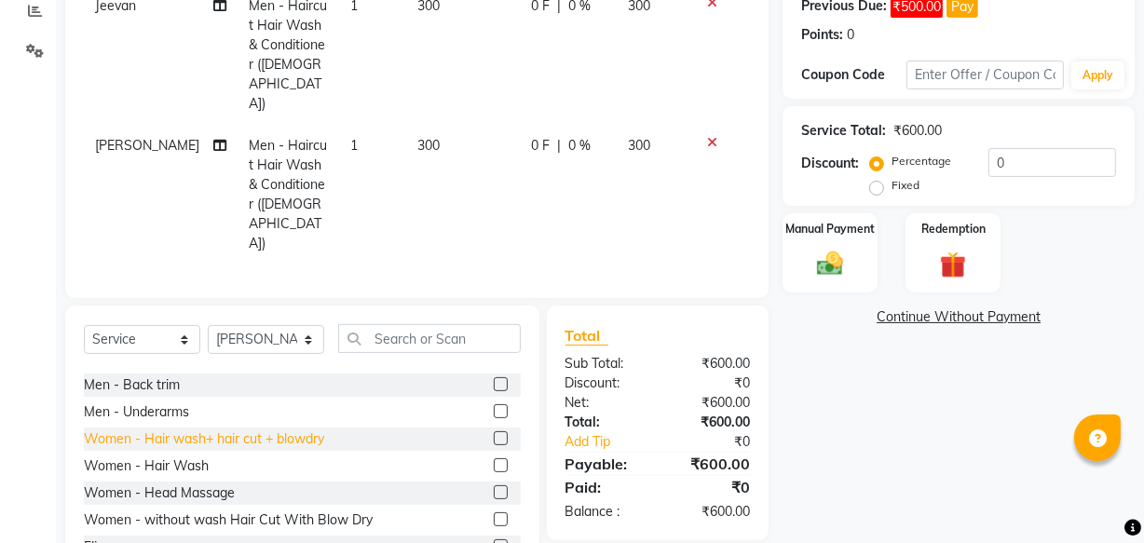
click at [292, 429] on div "Women - Hair wash+ hair cut + blowdry" at bounding box center [204, 439] width 240 height 20
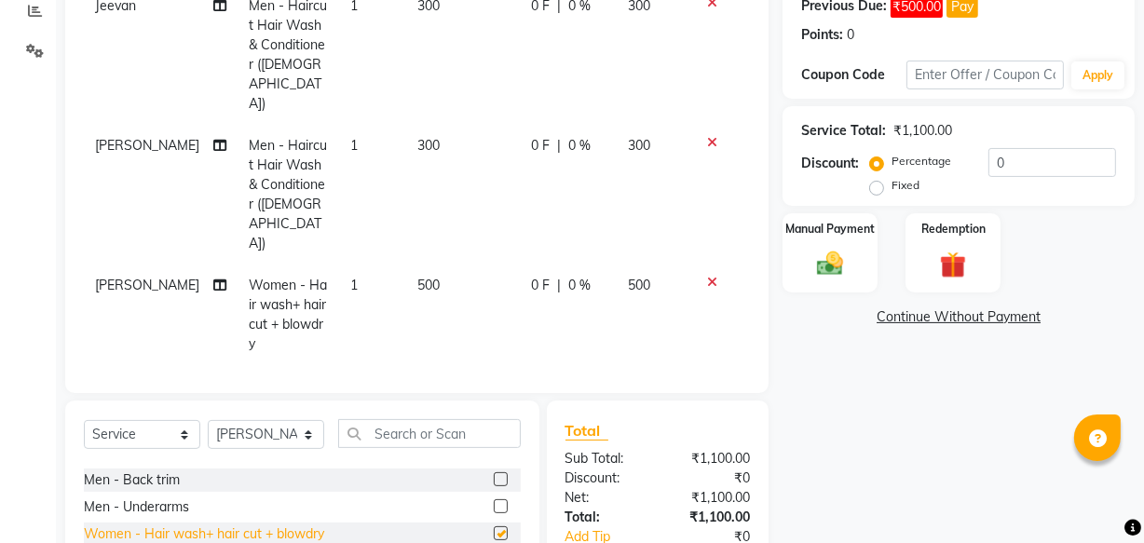
checkbox input "false"
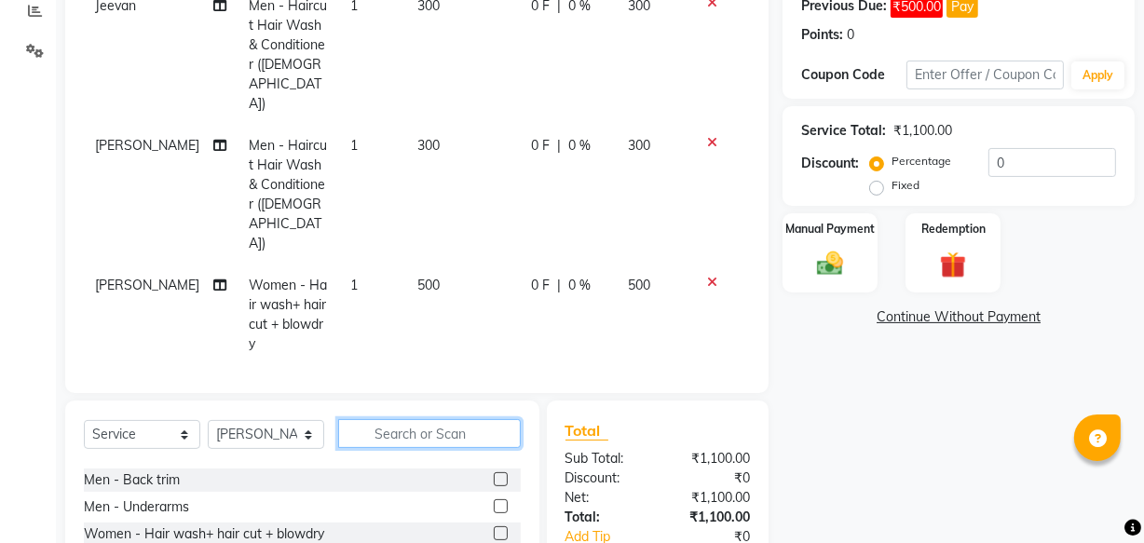
click at [378, 419] on input "text" at bounding box center [429, 433] width 183 height 29
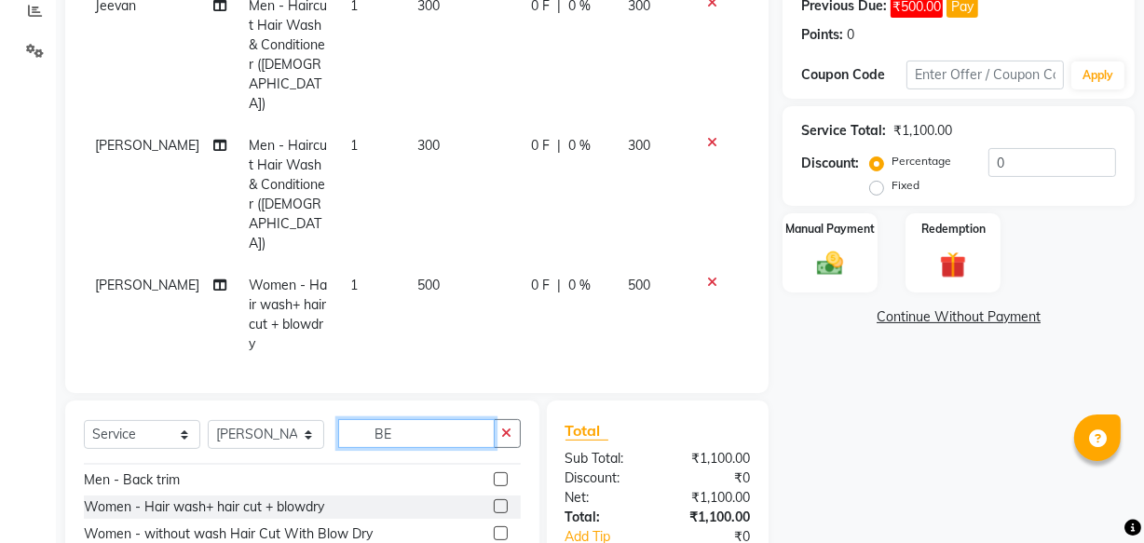
scroll to position [0, 0]
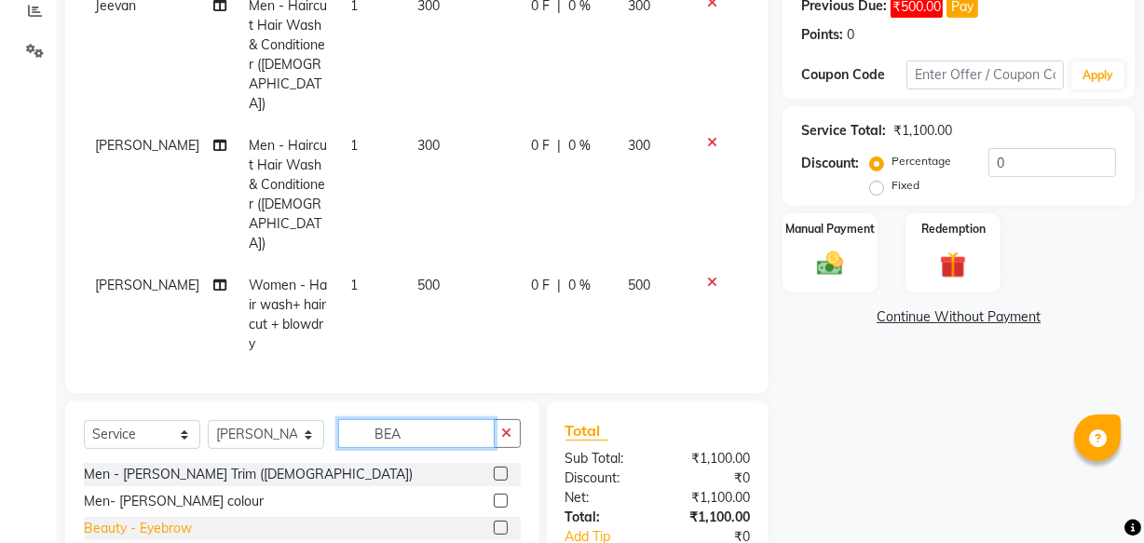
type input "BEA"
click at [180, 519] on div "Beauty - Eyebrow" at bounding box center [138, 529] width 108 height 20
checkbox input "false"
click at [837, 272] on img at bounding box center [830, 264] width 45 height 32
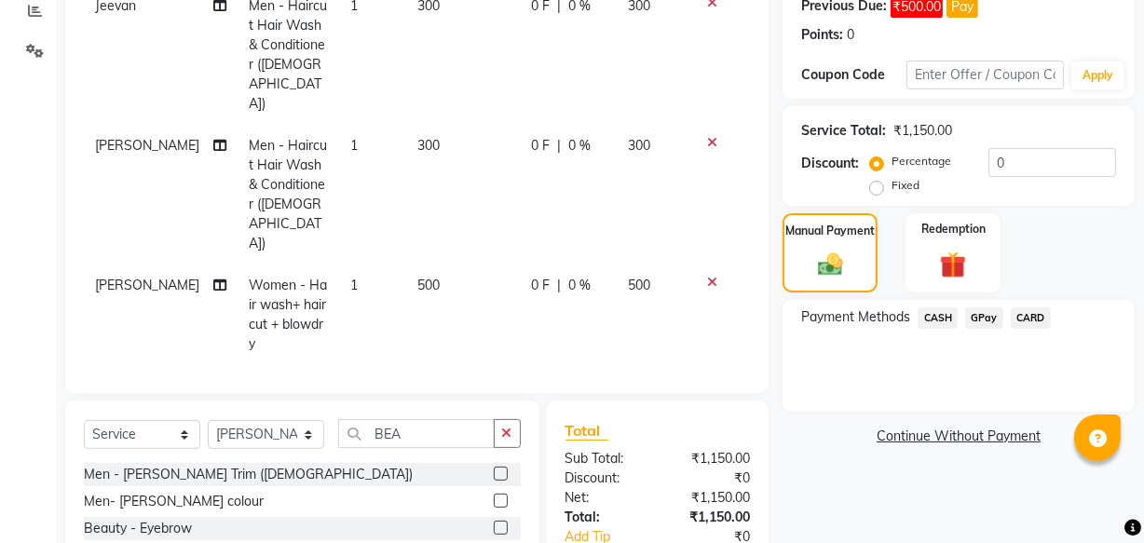
click at [984, 316] on span "GPay" at bounding box center [984, 317] width 38 height 21
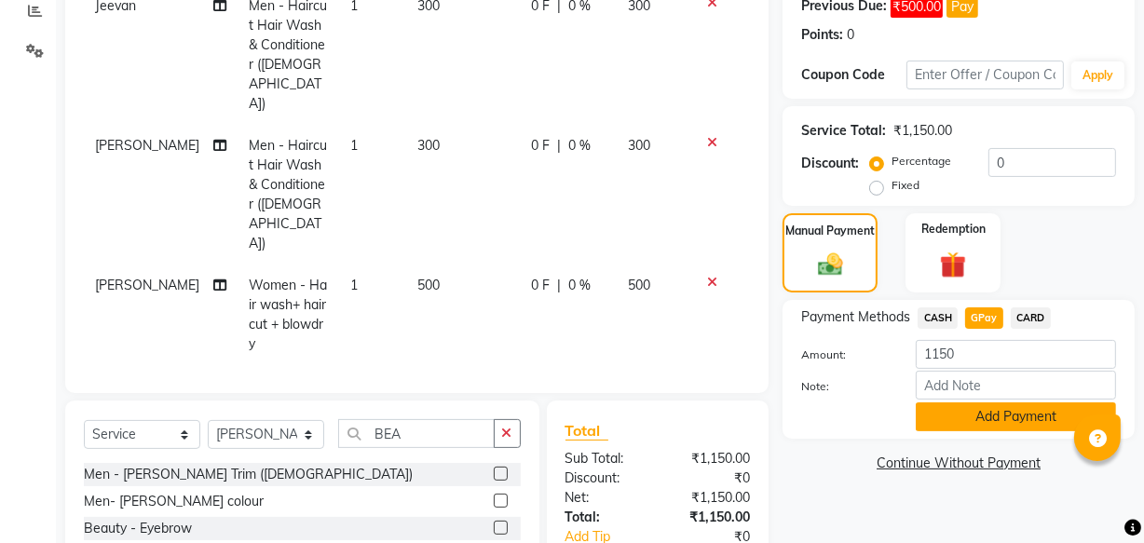
click at [978, 407] on button "Add Payment" at bounding box center [1016, 416] width 200 height 29
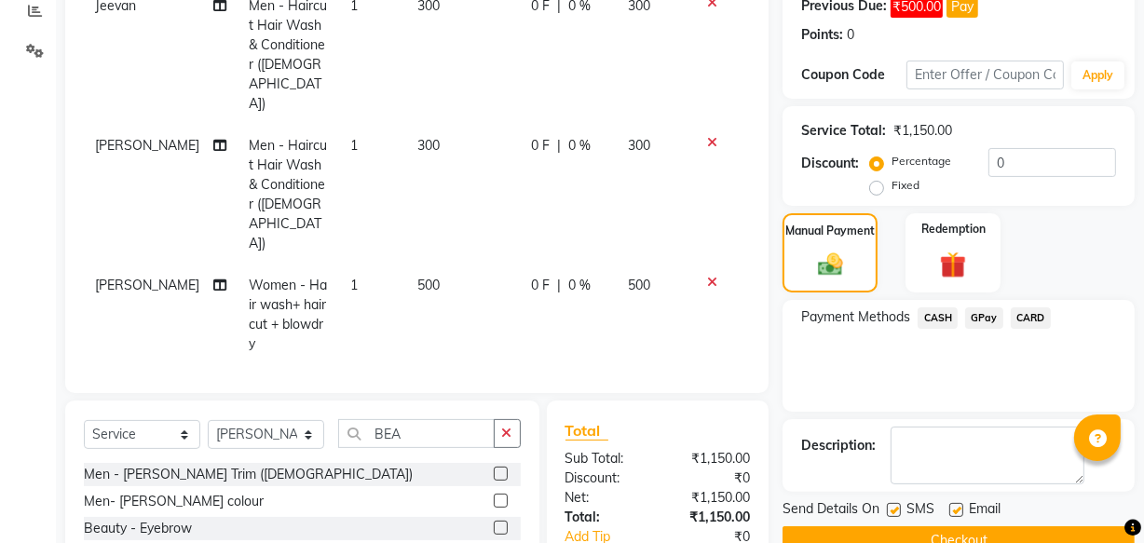
click at [978, 533] on button "Checkout" at bounding box center [958, 540] width 352 height 29
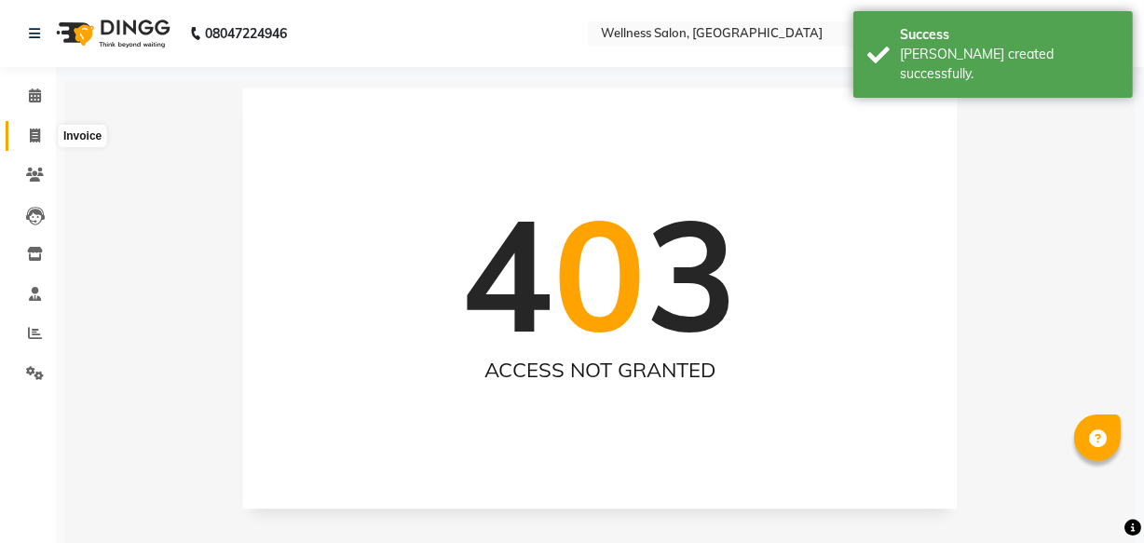
click at [36, 131] on icon at bounding box center [35, 136] width 10 height 14
select select "service"
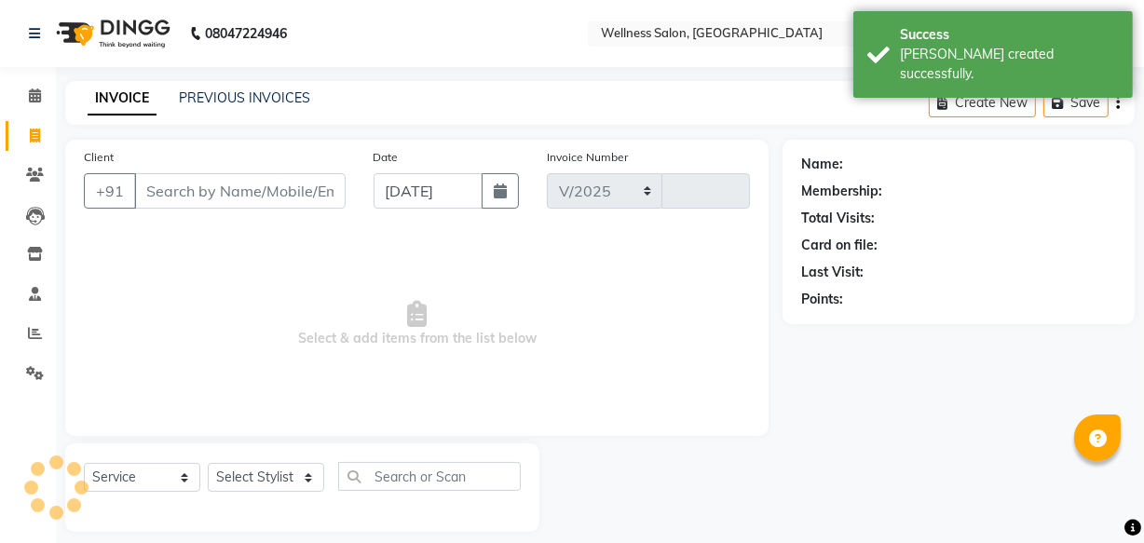
select select "4872"
type input "1429"
